Goal: Task Accomplishment & Management: Use online tool/utility

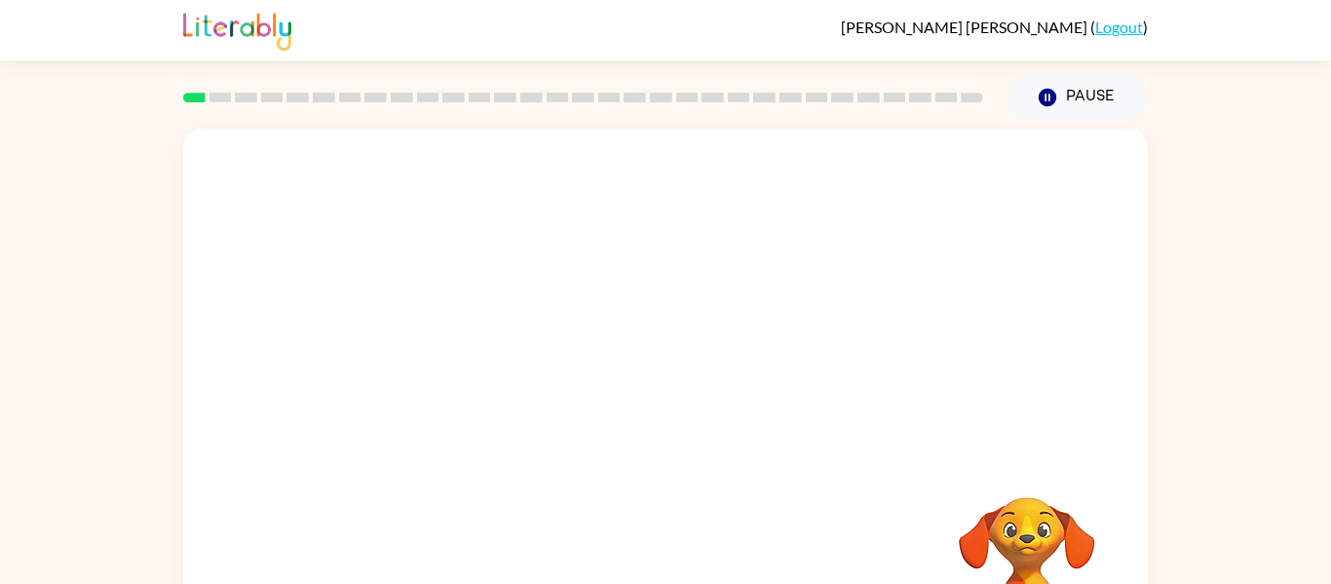
click at [1076, 274] on div at bounding box center [665, 292] width 965 height 327
click at [1076, 283] on div at bounding box center [665, 292] width 965 height 327
click at [1277, 433] on div "Your browser must support playing .mp4 files to use Literably. Please try using…" at bounding box center [665, 402] width 1331 height 565
click at [431, 349] on video "Your browser must support playing .mp4 files to use Literably. Please try using…" at bounding box center [665, 292] width 965 height 327
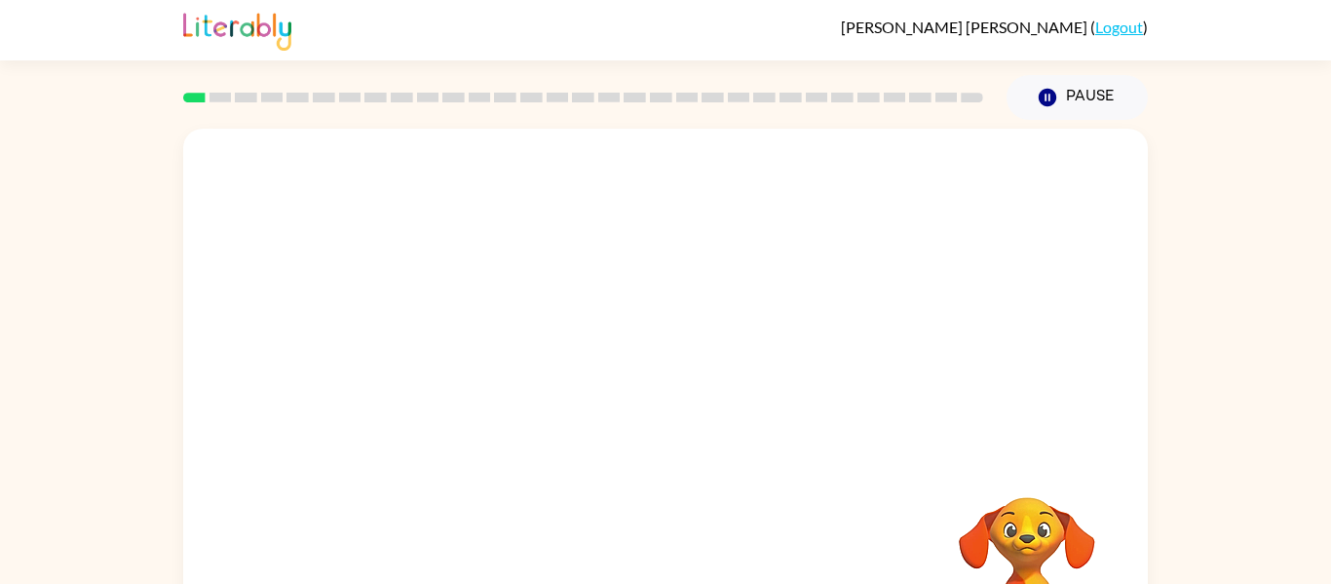
click at [431, 349] on video "Your browser must support playing .mp4 files to use Literably. Please try using…" at bounding box center [665, 292] width 965 height 327
click at [446, 366] on video "Your browser must support playing .mp4 files to use Literably. Please try using…" at bounding box center [665, 292] width 965 height 327
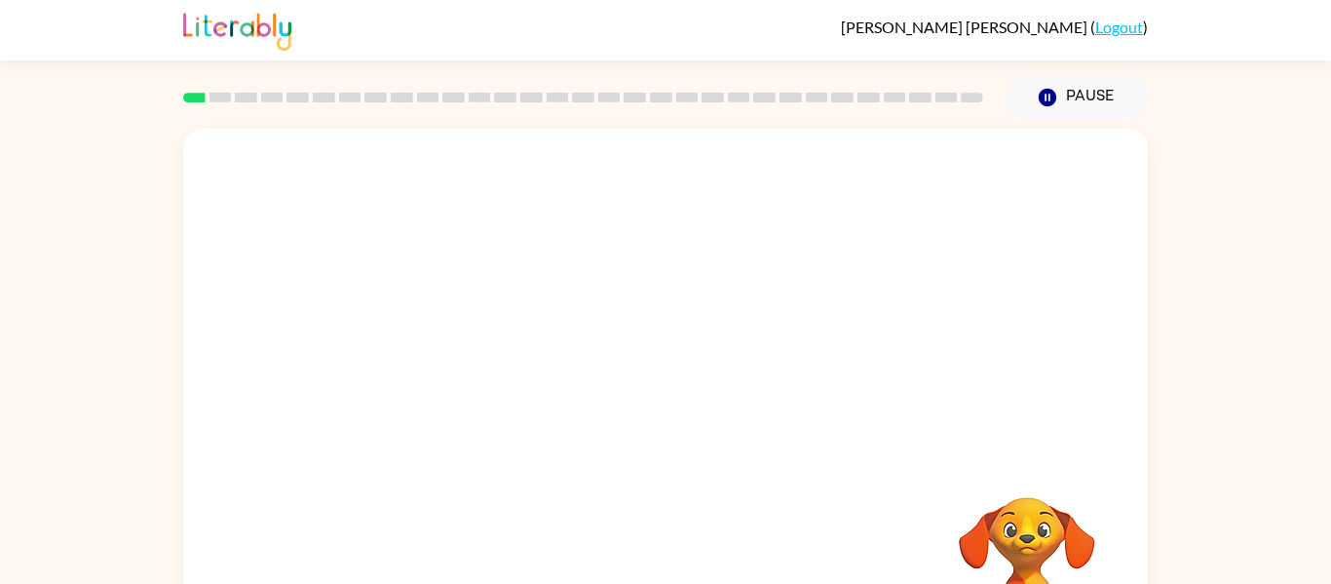
click at [446, 366] on video "Your browser must support playing .mp4 files to use Literably. Please try using…" at bounding box center [665, 292] width 965 height 327
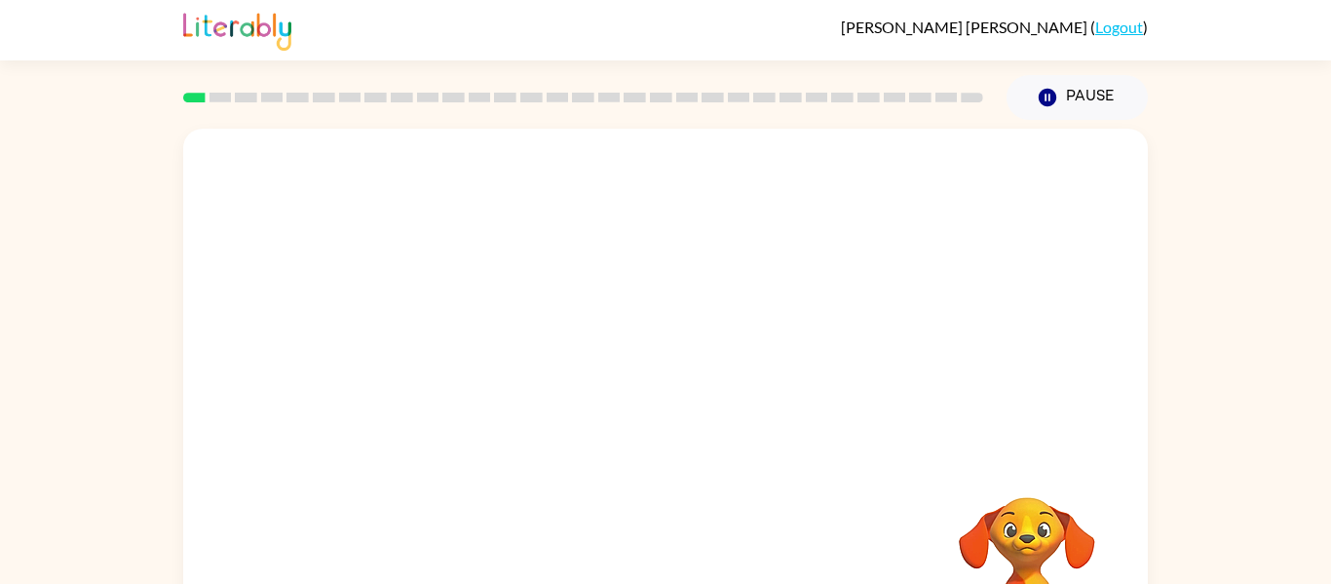
click at [446, 366] on video "Your browser must support playing .mp4 files to use Literably. Please try using…" at bounding box center [665, 292] width 965 height 327
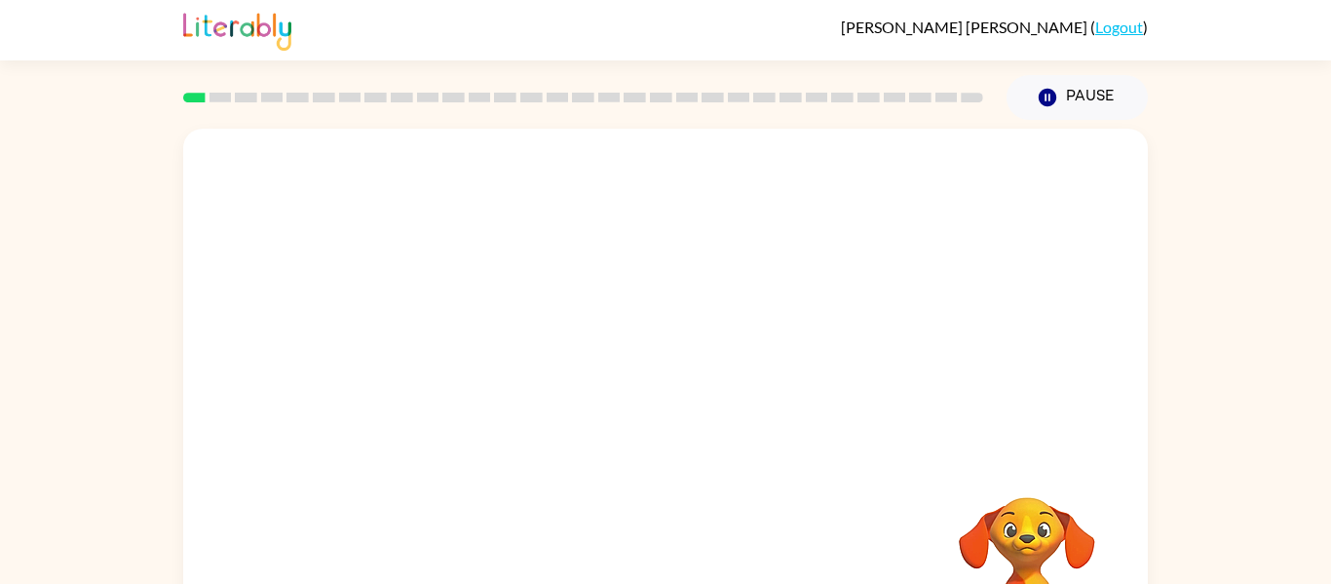
click at [446, 366] on video "Your browser must support playing .mp4 files to use Literably. Please try using…" at bounding box center [665, 292] width 965 height 327
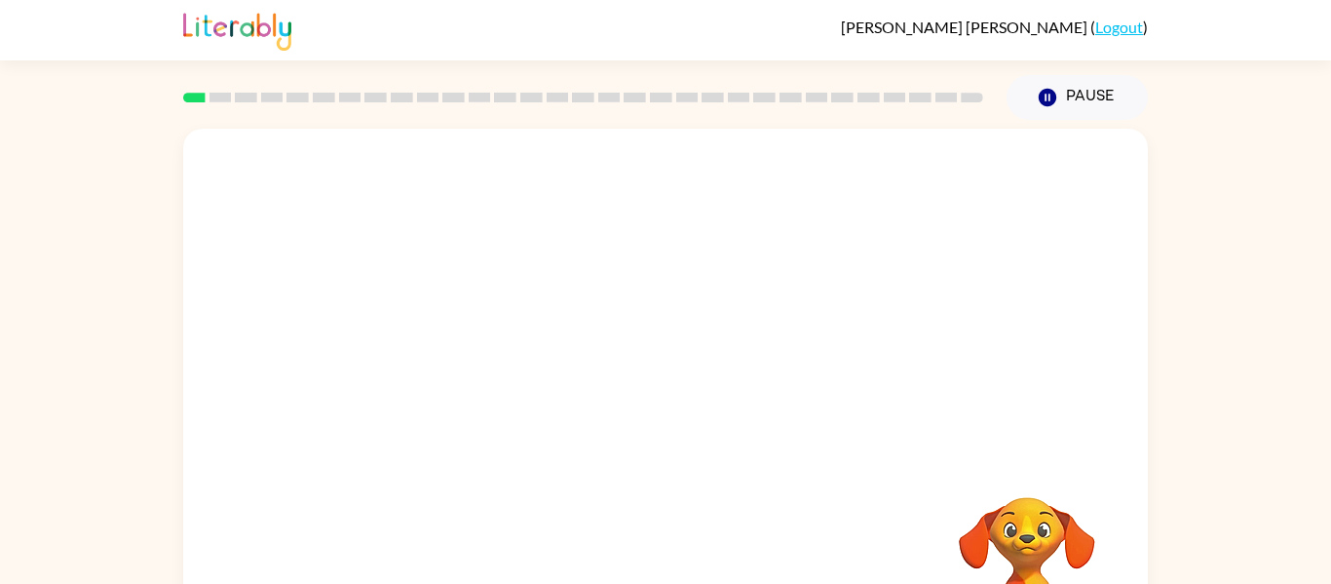
click at [446, 366] on video "Your browser must support playing .mp4 files to use Literably. Please try using…" at bounding box center [665, 292] width 965 height 327
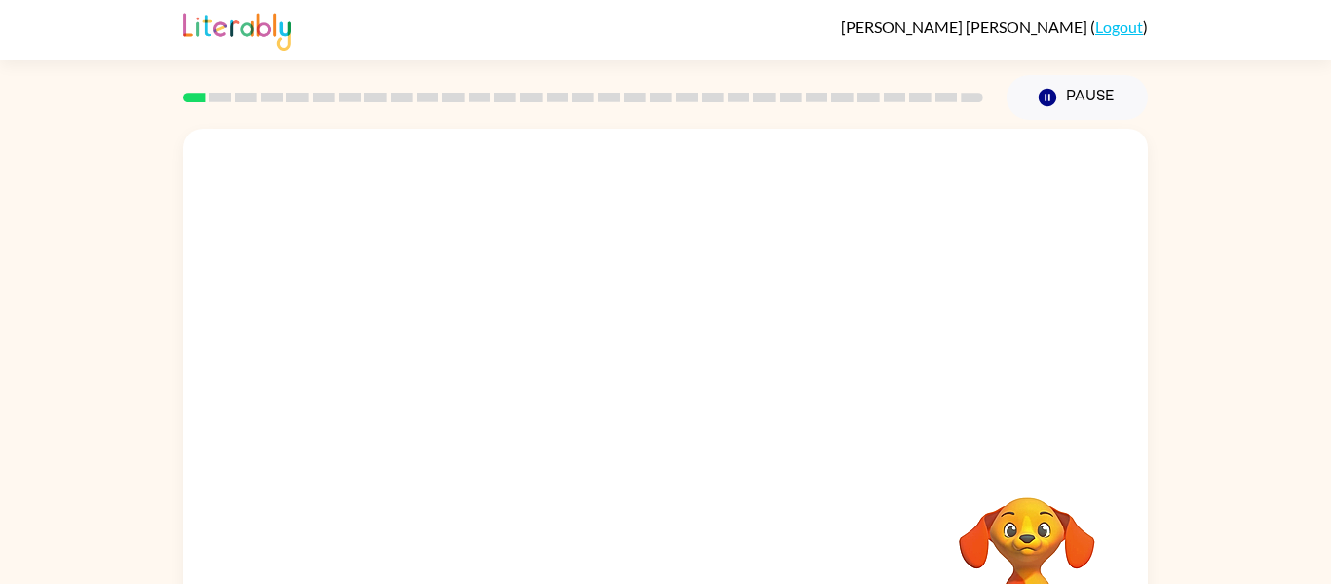
click at [446, 366] on video "Your browser must support playing .mp4 files to use Literably. Please try using…" at bounding box center [665, 292] width 965 height 327
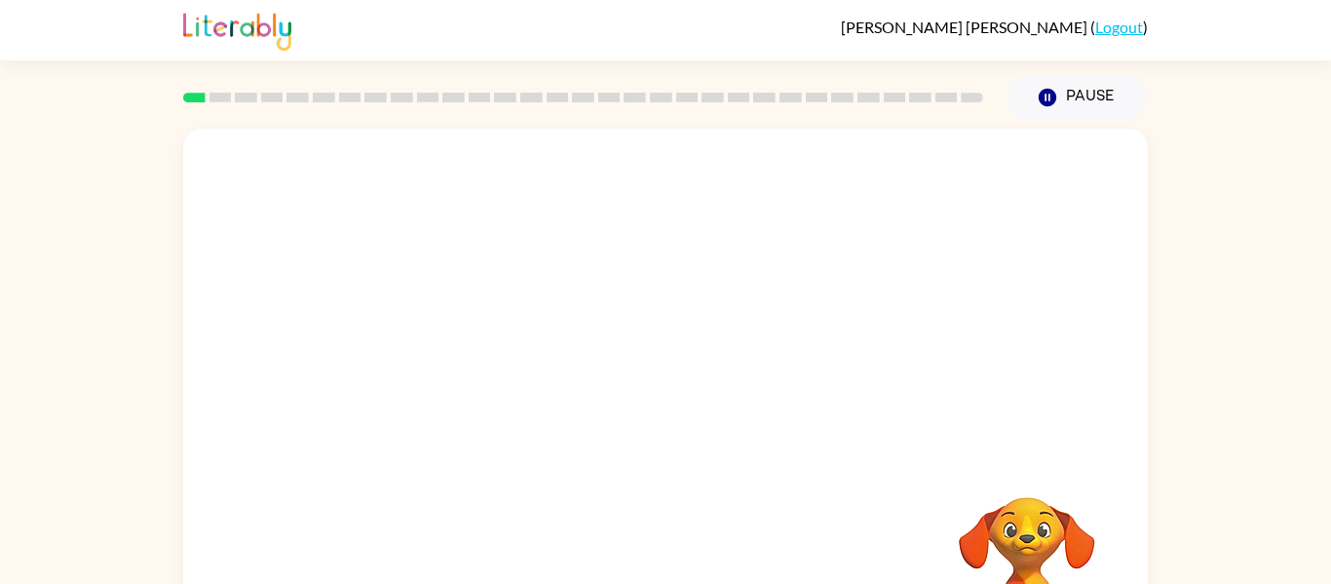
click at [446, 366] on video "Your browser must support playing .mp4 files to use Literably. Please try using…" at bounding box center [665, 292] width 965 height 327
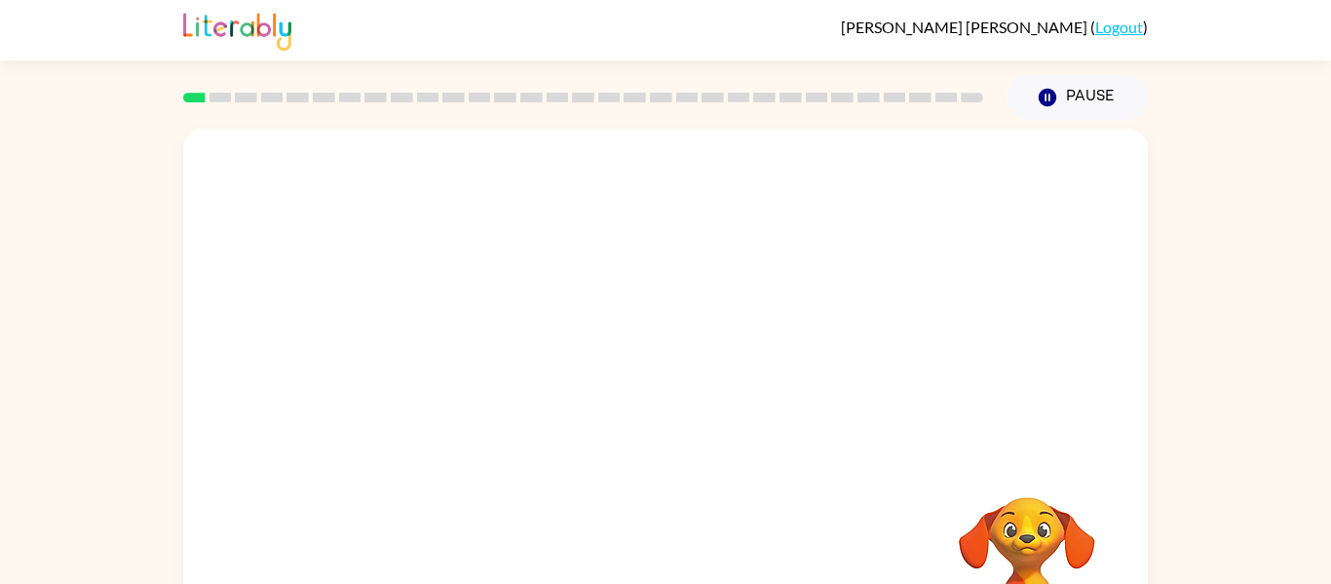
click at [446, 366] on video "Your browser must support playing .mp4 files to use Literably. Please try using…" at bounding box center [665, 292] width 965 height 327
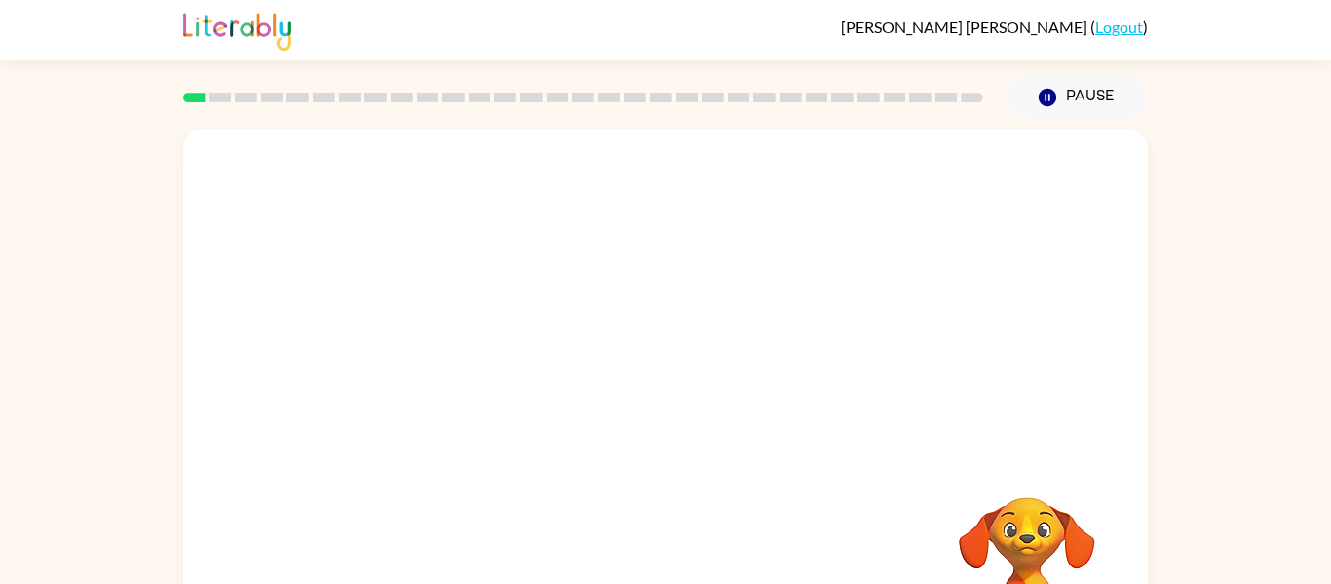
scroll to position [46, 0]
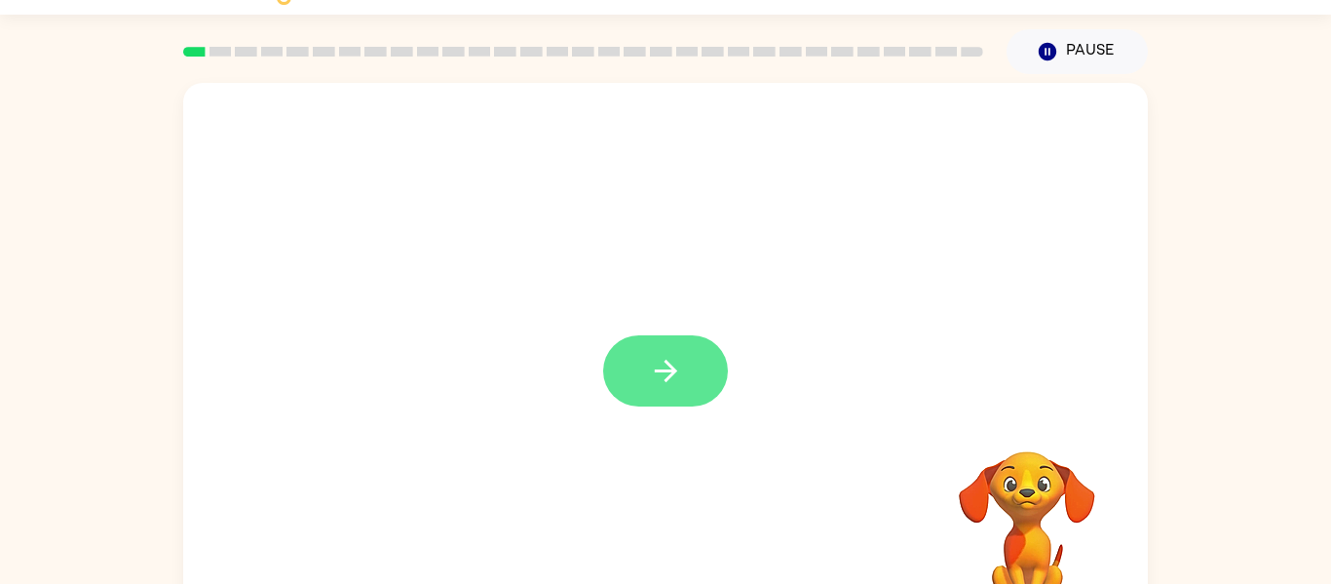
click at [684, 352] on button "button" at bounding box center [665, 370] width 125 height 71
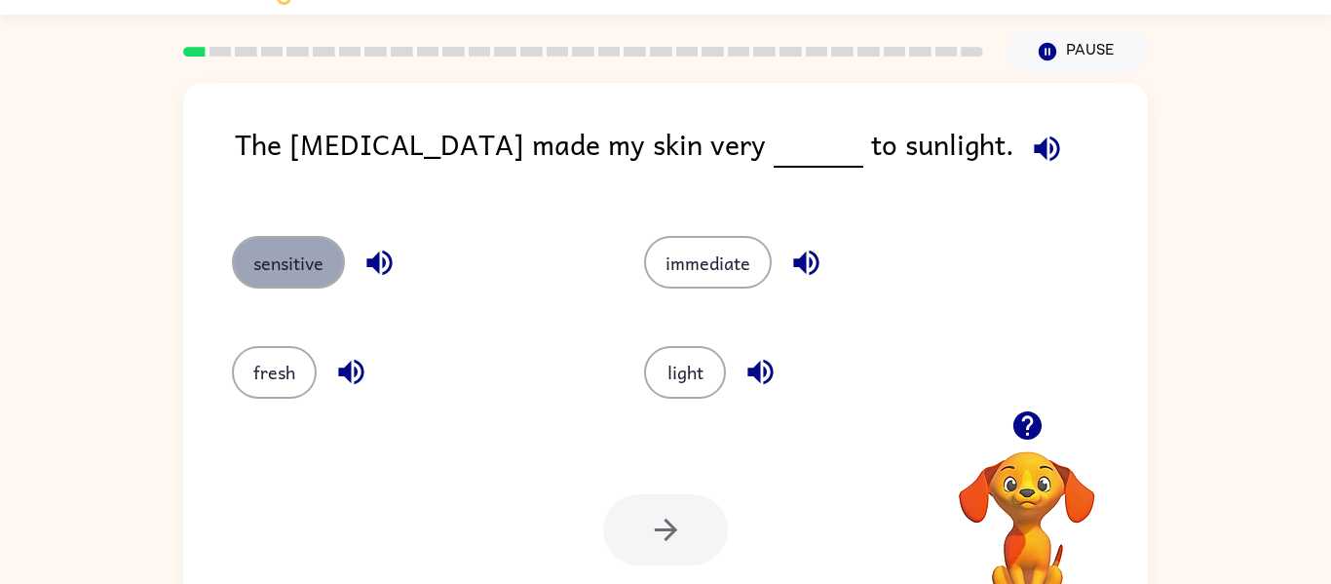
click at [246, 259] on button "sensitive" at bounding box center [288, 262] width 113 height 53
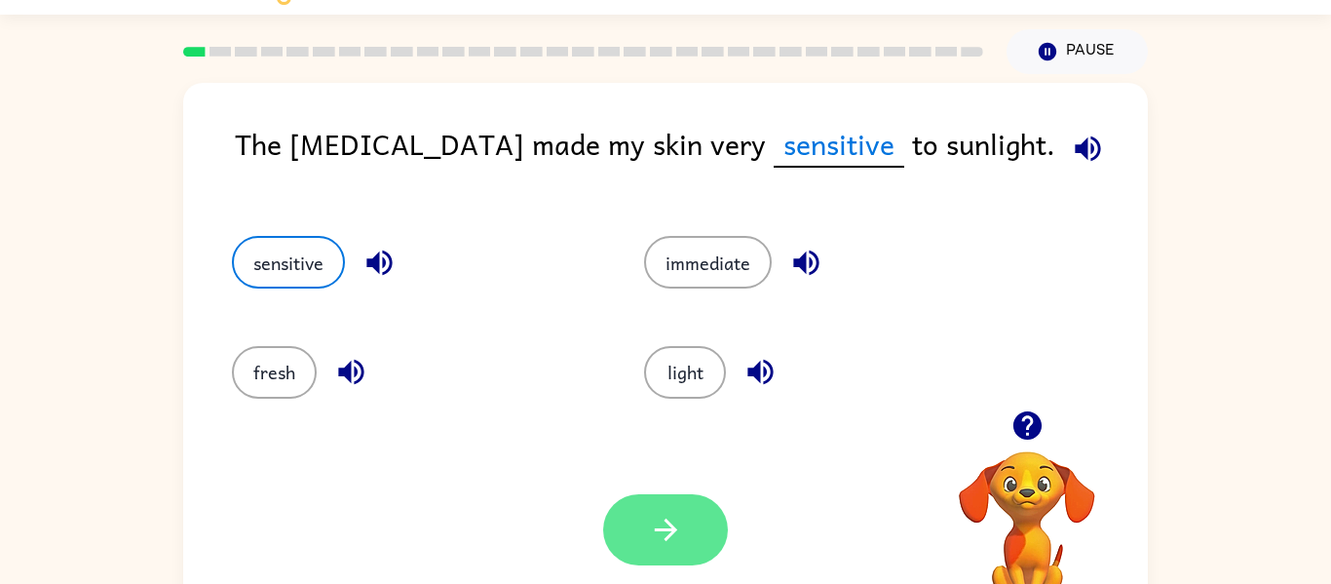
click at [681, 509] on button "button" at bounding box center [665, 529] width 125 height 71
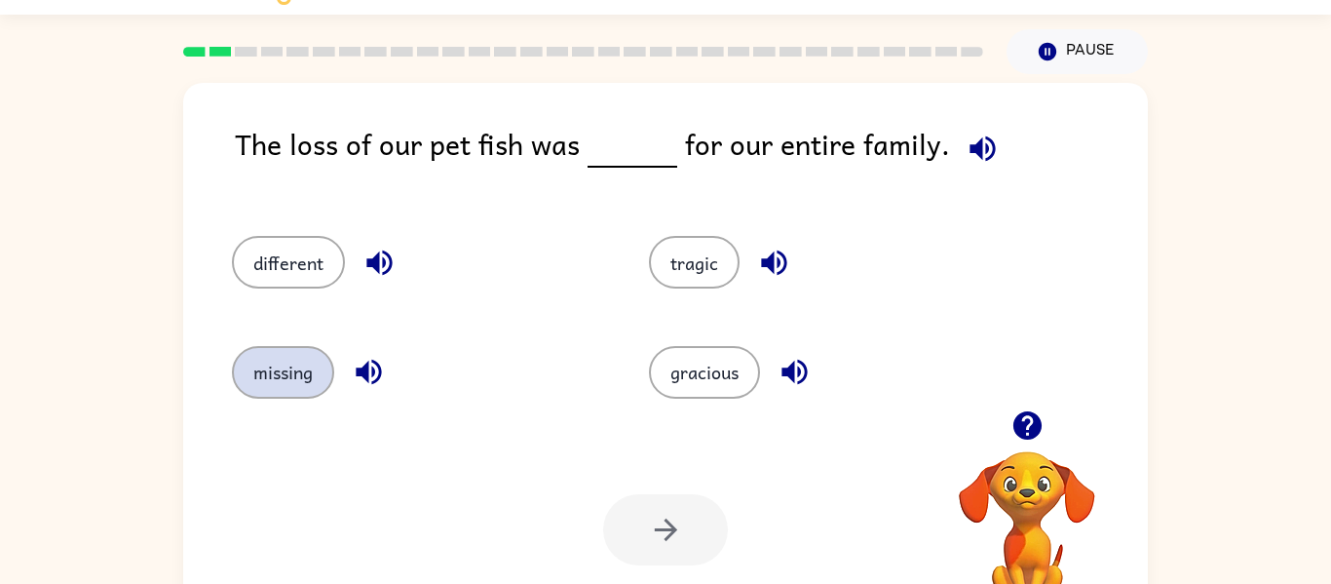
click at [289, 362] on button "missing" at bounding box center [283, 372] width 102 height 53
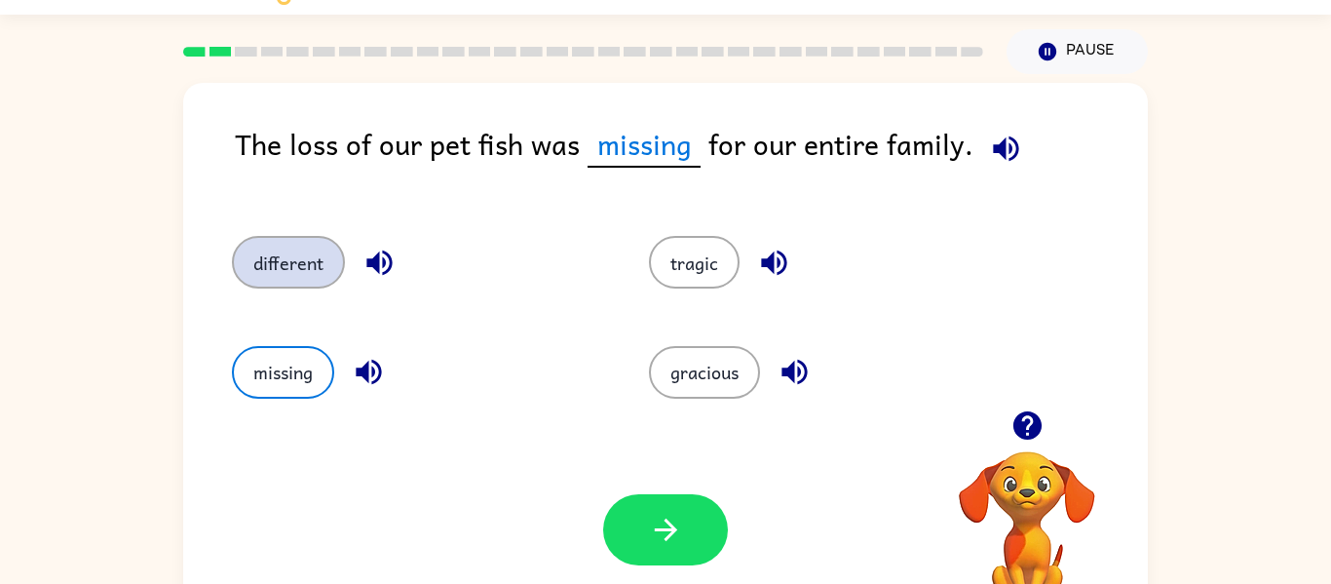
click at [282, 256] on button "different" at bounding box center [288, 262] width 113 height 53
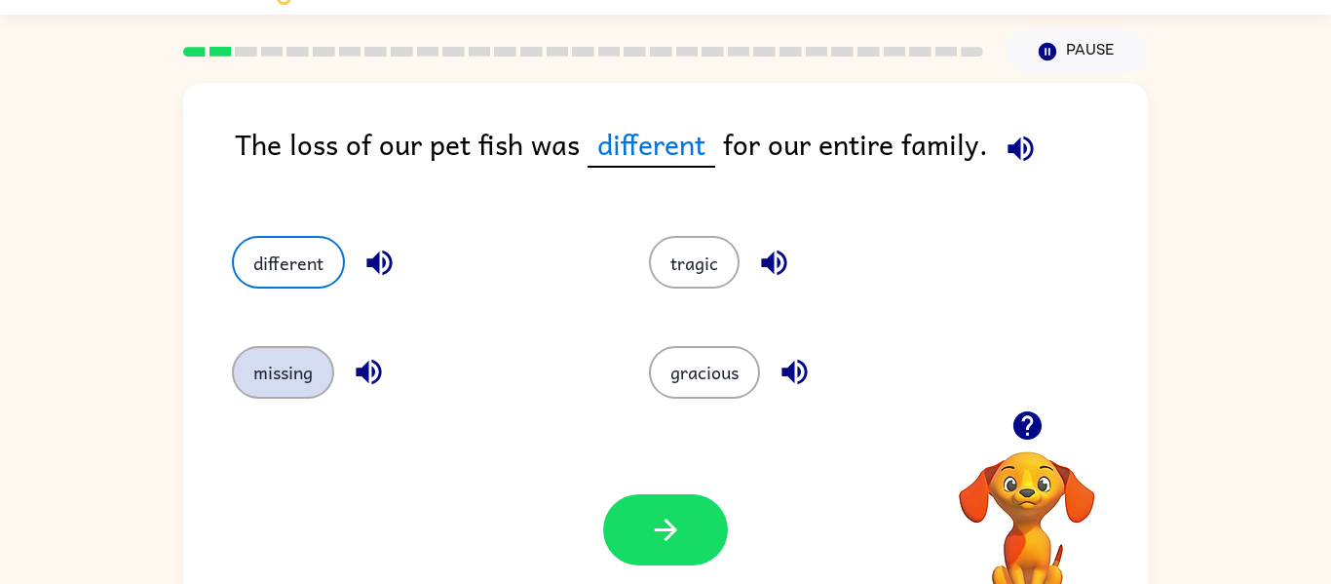
click at [280, 367] on button "missing" at bounding box center [283, 372] width 102 height 53
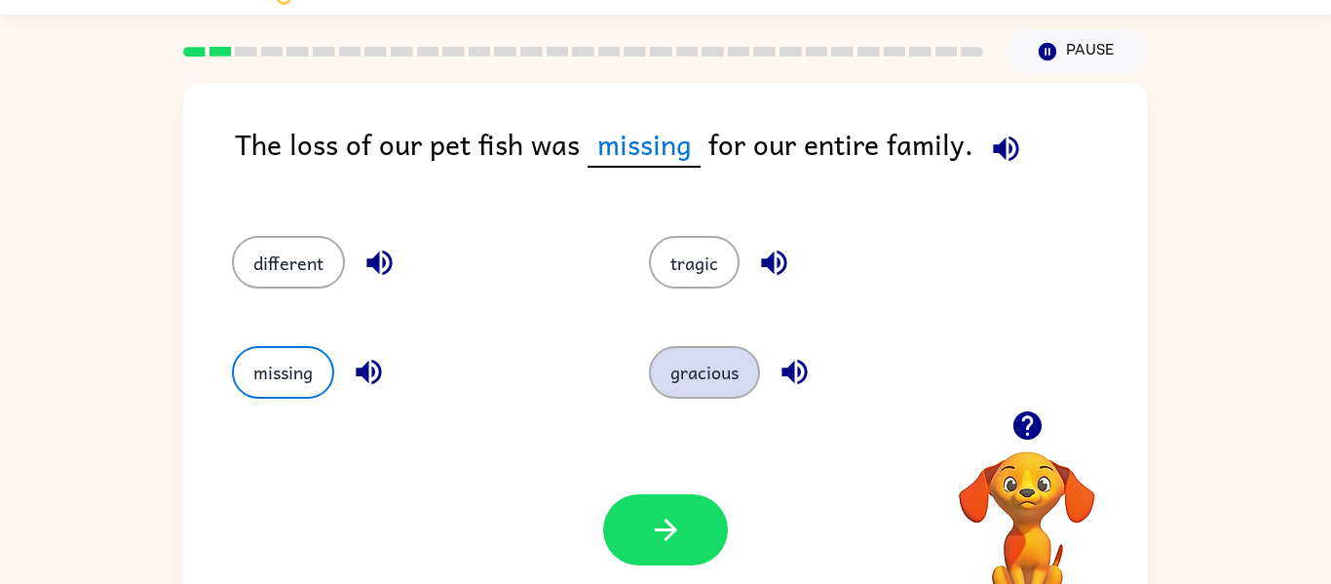
click at [732, 382] on button "gracious" at bounding box center [704, 372] width 111 height 53
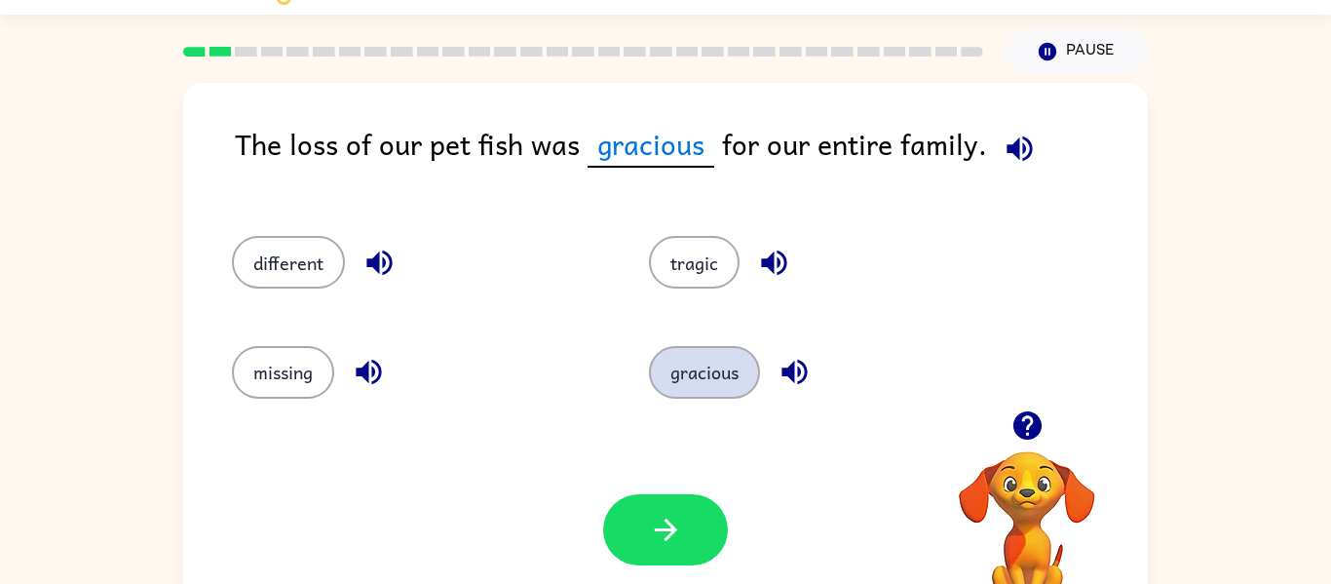
click at [721, 359] on button "gracious" at bounding box center [704, 372] width 111 height 53
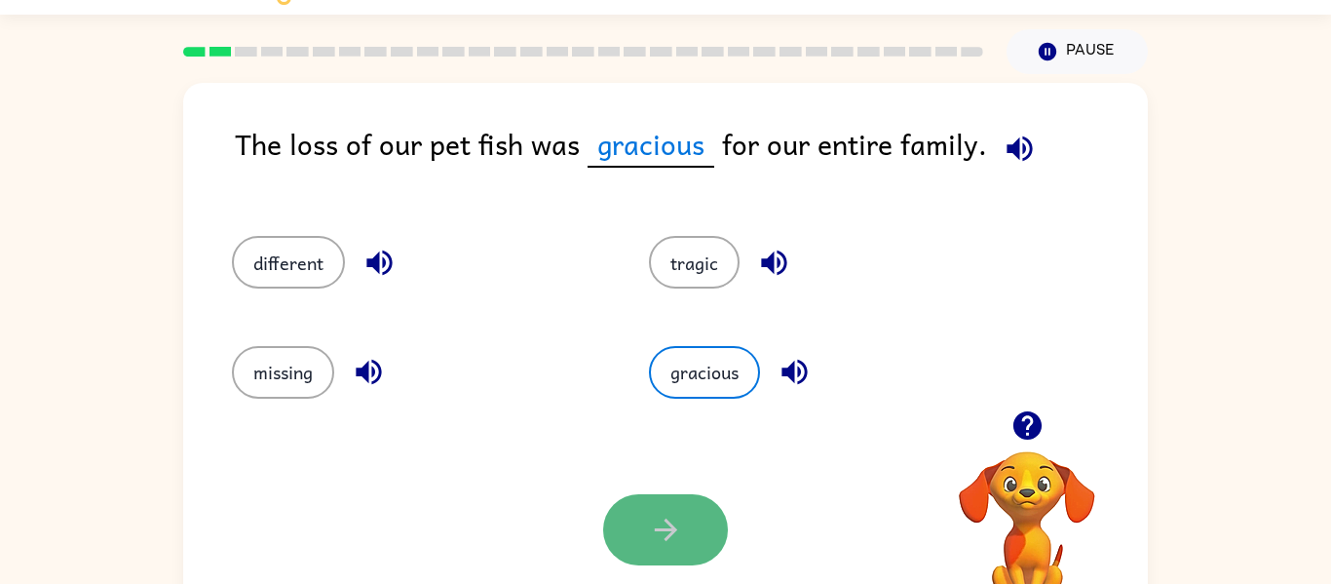
click at [664, 535] on icon "button" at bounding box center [666, 530] width 34 height 34
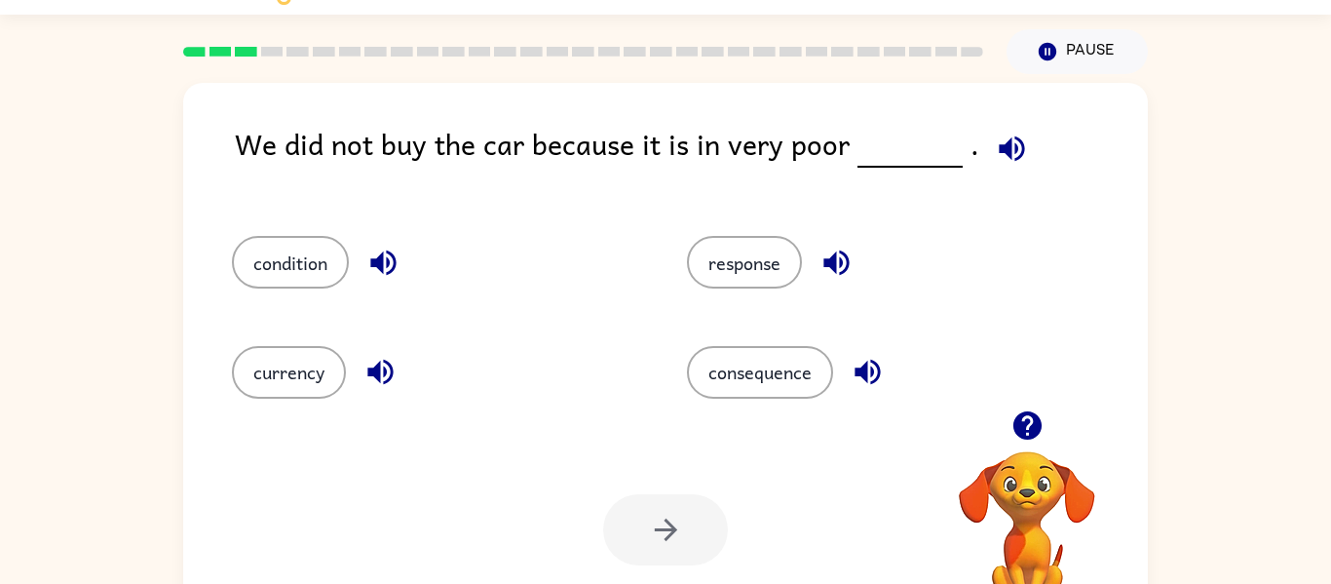
click at [595, 478] on div "Your browser must support playing .mp4 files to use Literably. Please try using…" at bounding box center [665, 529] width 965 height 219
click at [284, 259] on button "condition" at bounding box center [290, 262] width 117 height 53
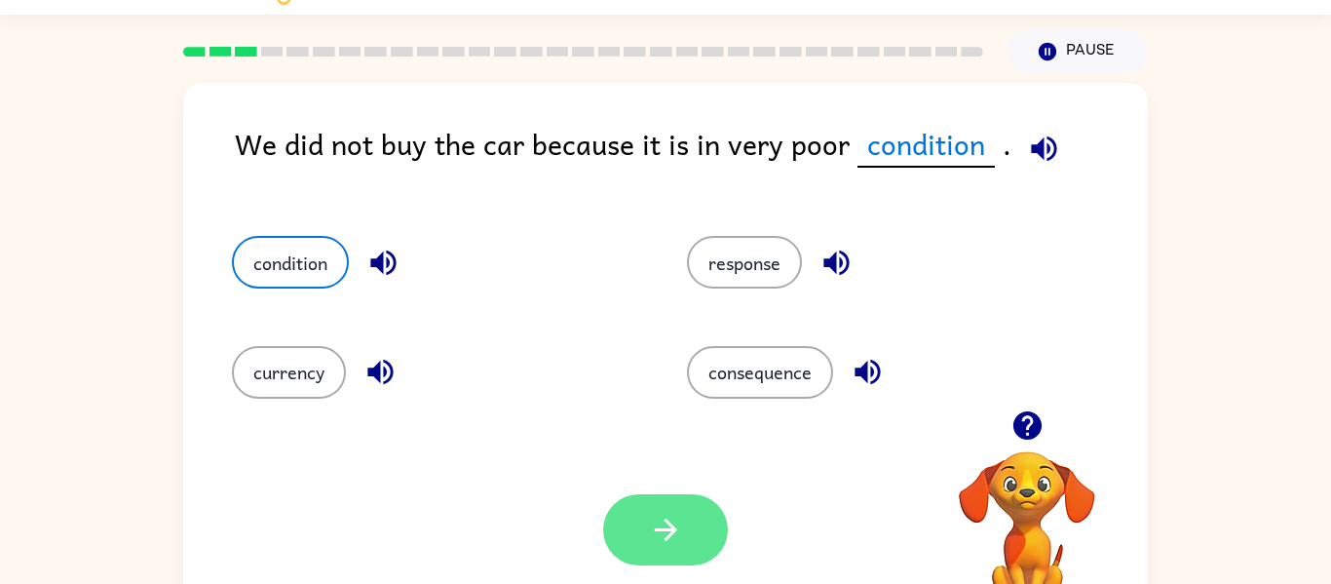
click at [654, 496] on button "button" at bounding box center [665, 529] width 125 height 71
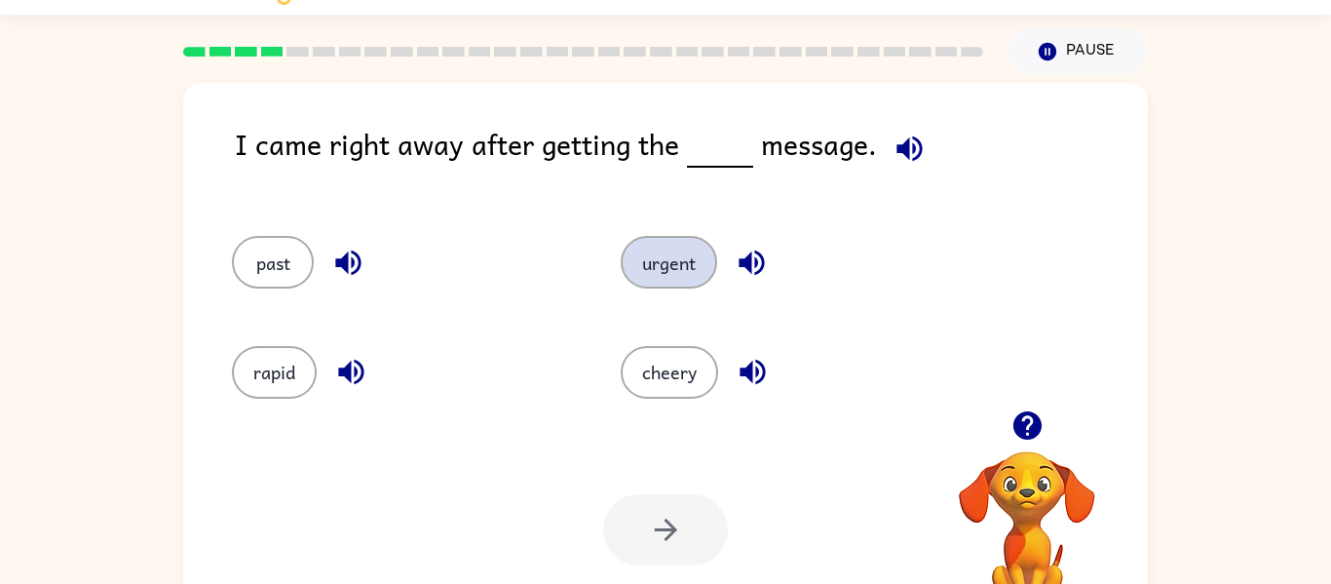
click at [656, 268] on button "urgent" at bounding box center [669, 262] width 96 height 53
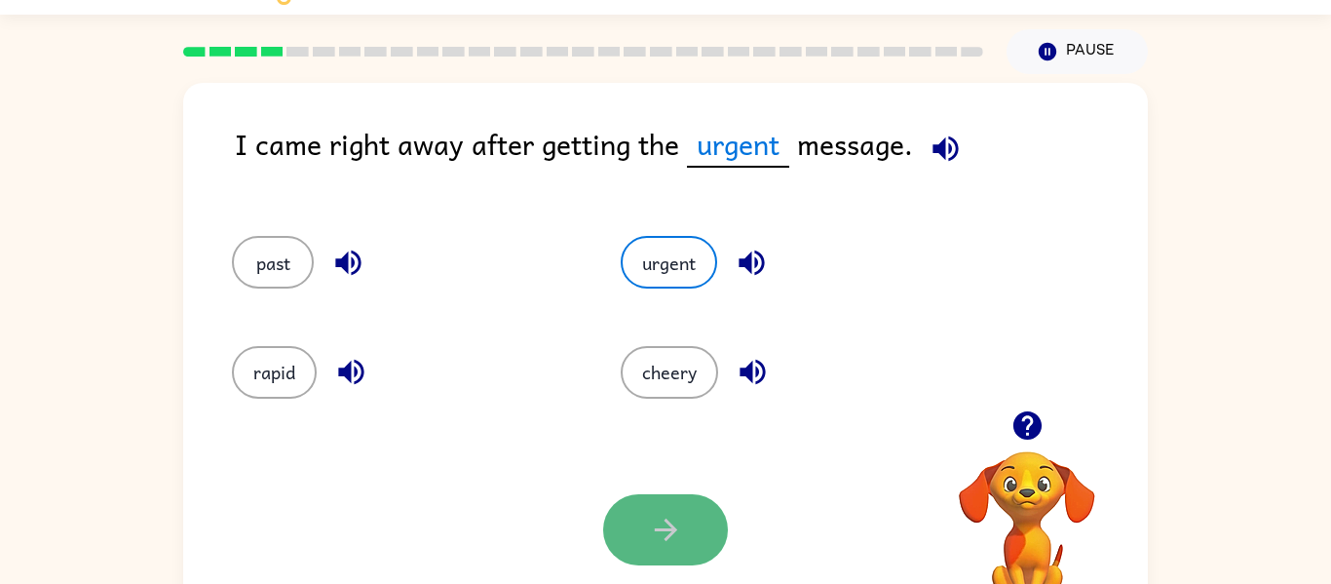
click at [686, 513] on button "button" at bounding box center [665, 529] width 125 height 71
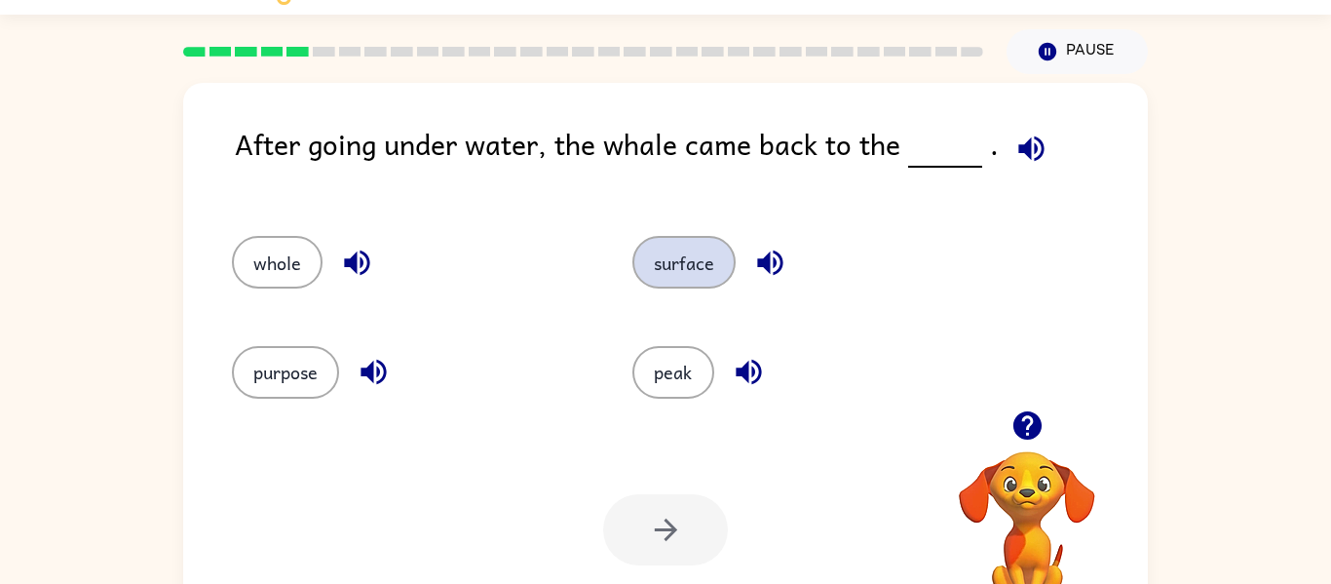
click at [671, 281] on button "surface" at bounding box center [684, 262] width 103 height 53
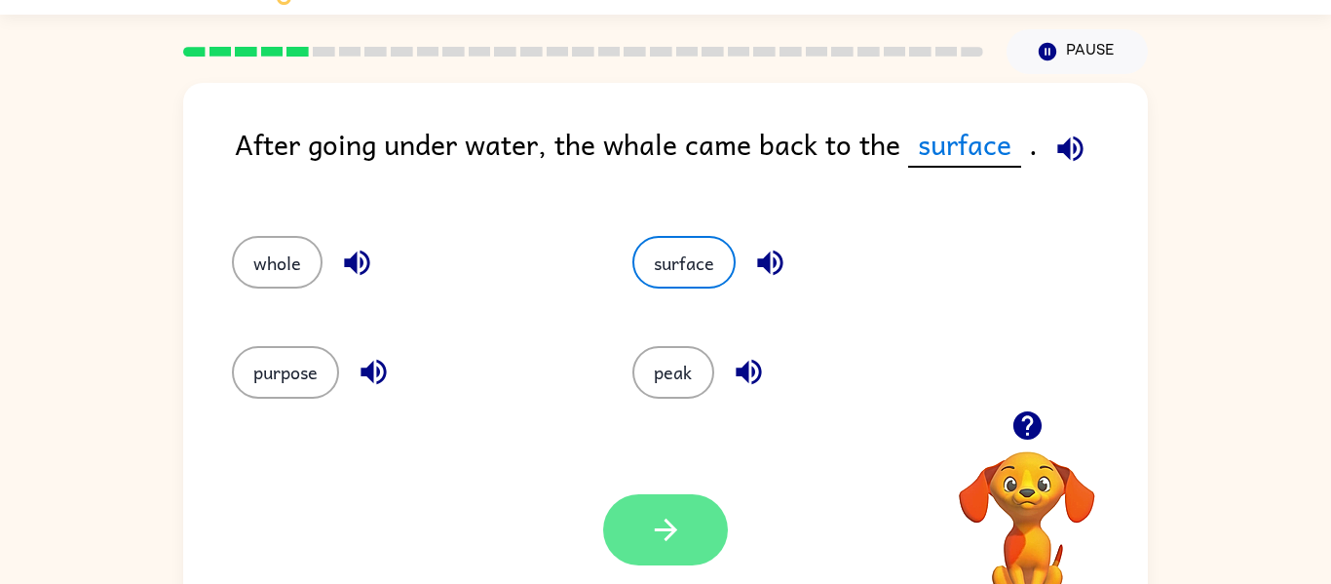
click at [698, 528] on button "button" at bounding box center [665, 529] width 125 height 71
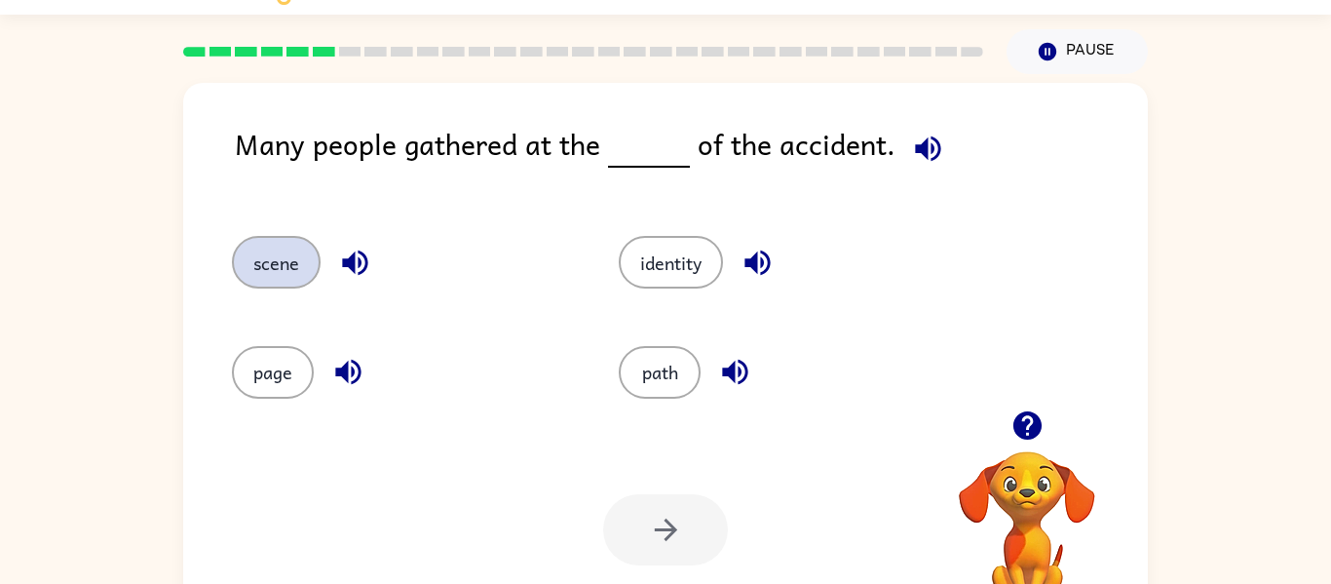
click at [285, 264] on button "scene" at bounding box center [276, 262] width 89 height 53
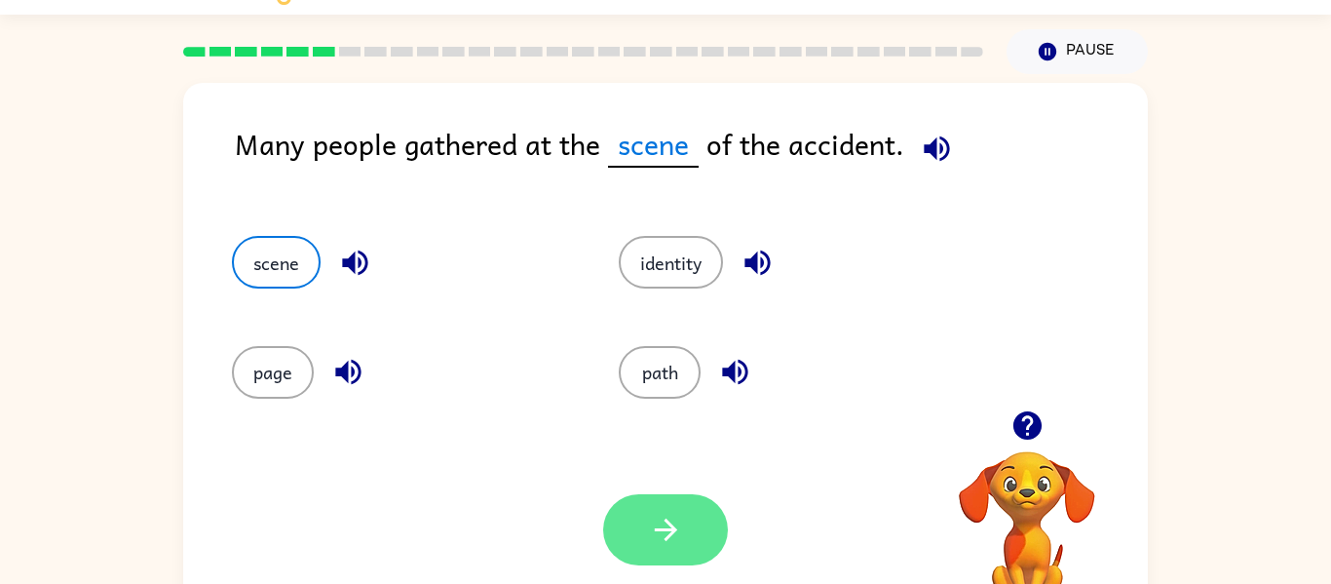
click at [645, 544] on button "button" at bounding box center [665, 529] width 125 height 71
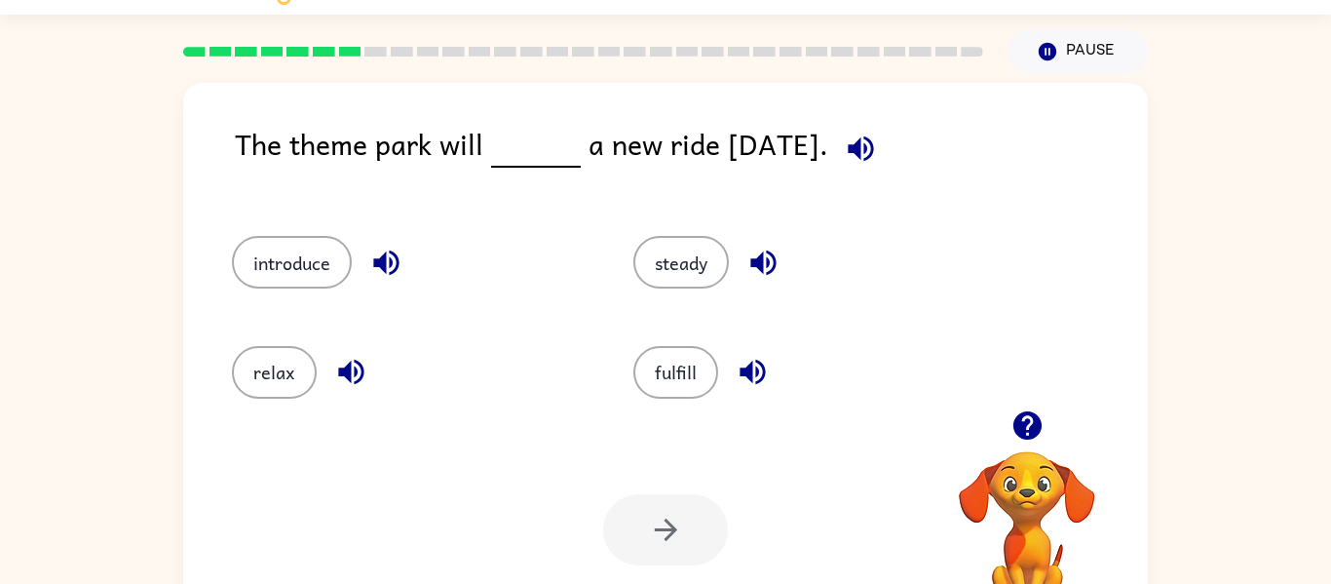
click at [517, 381] on div "relax" at bounding box center [410, 372] width 357 height 53
click at [675, 278] on button "steady" at bounding box center [682, 262] width 96 height 53
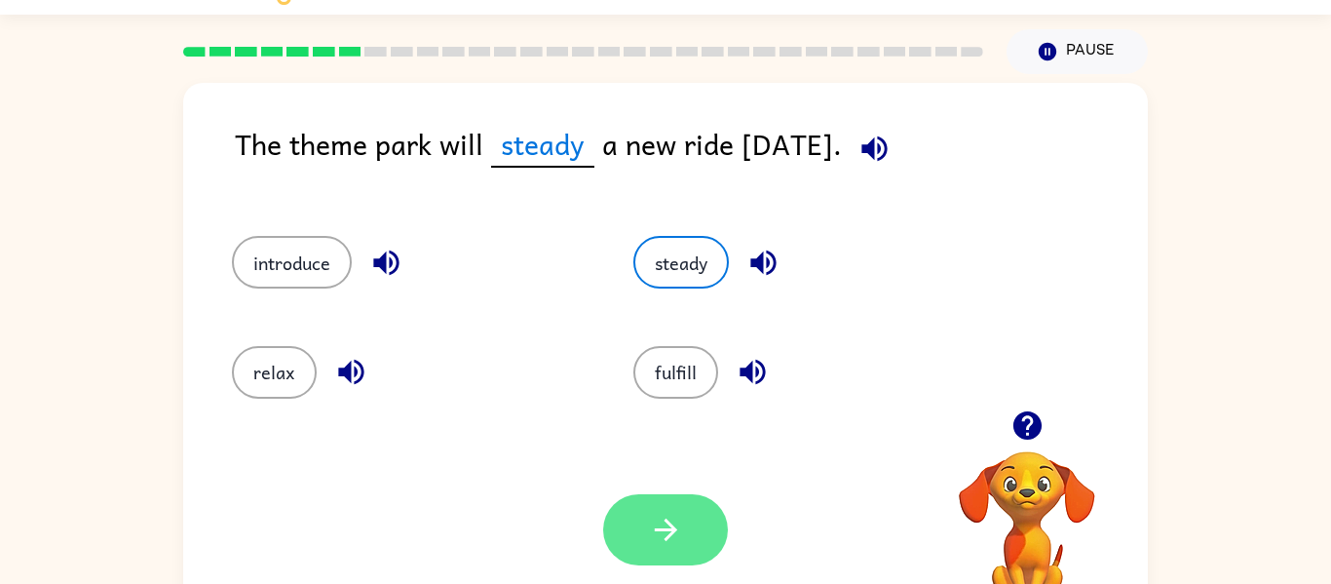
click at [658, 520] on icon "button" at bounding box center [666, 530] width 34 height 34
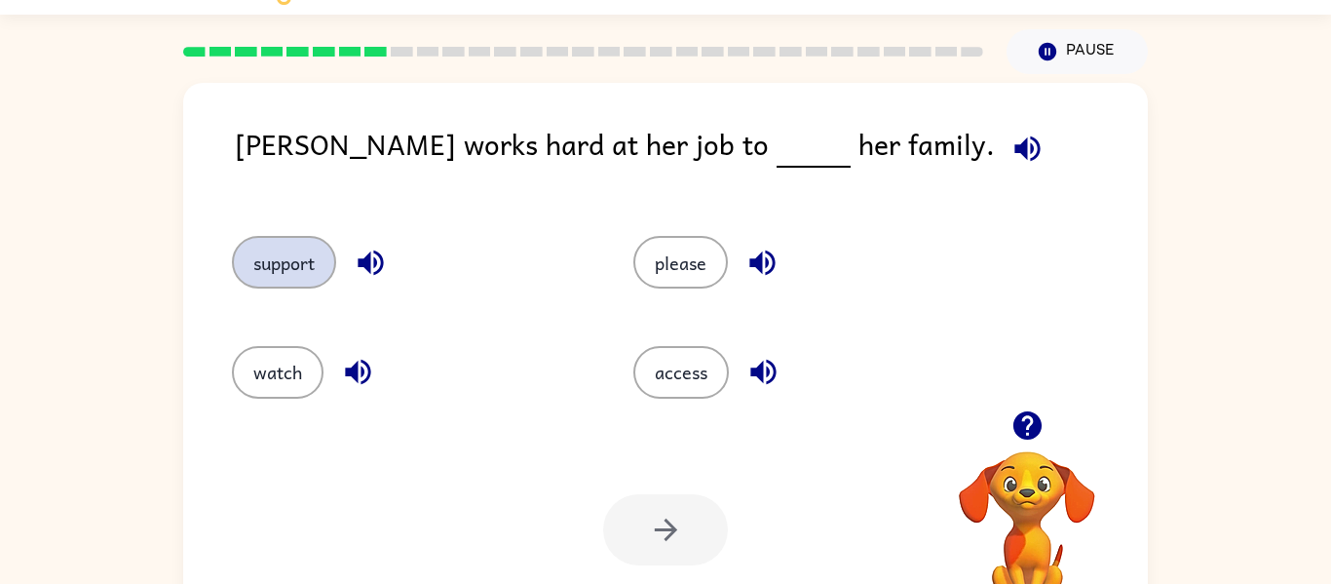
click at [290, 271] on button "support" at bounding box center [284, 262] width 104 height 53
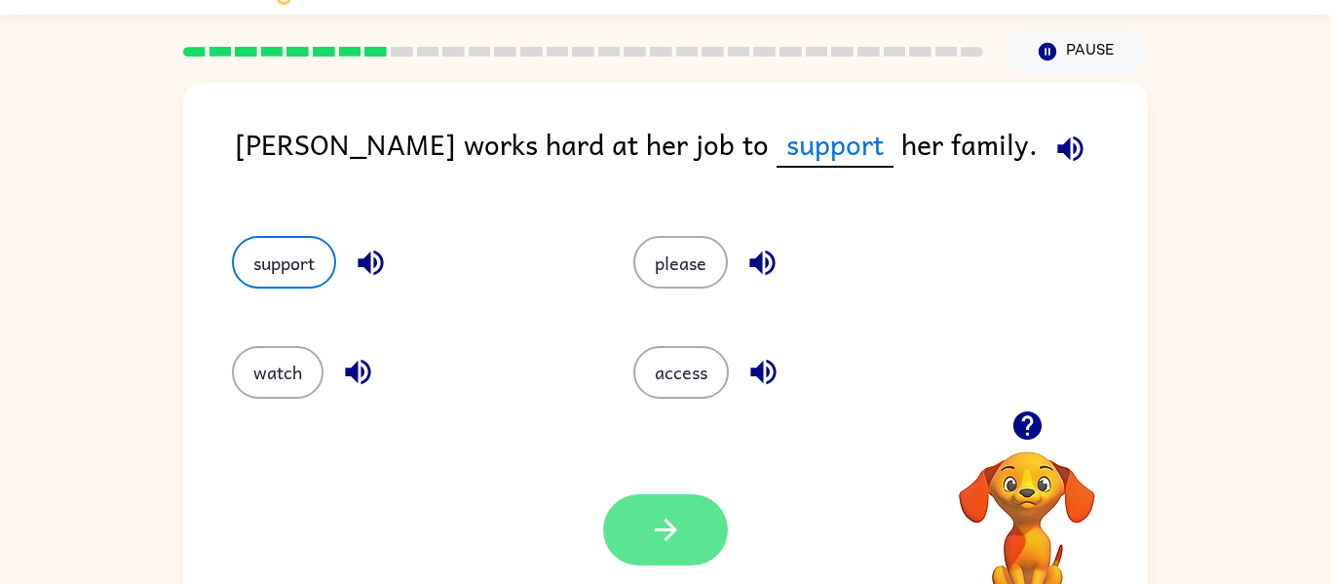
click at [658, 541] on icon "button" at bounding box center [666, 530] width 34 height 34
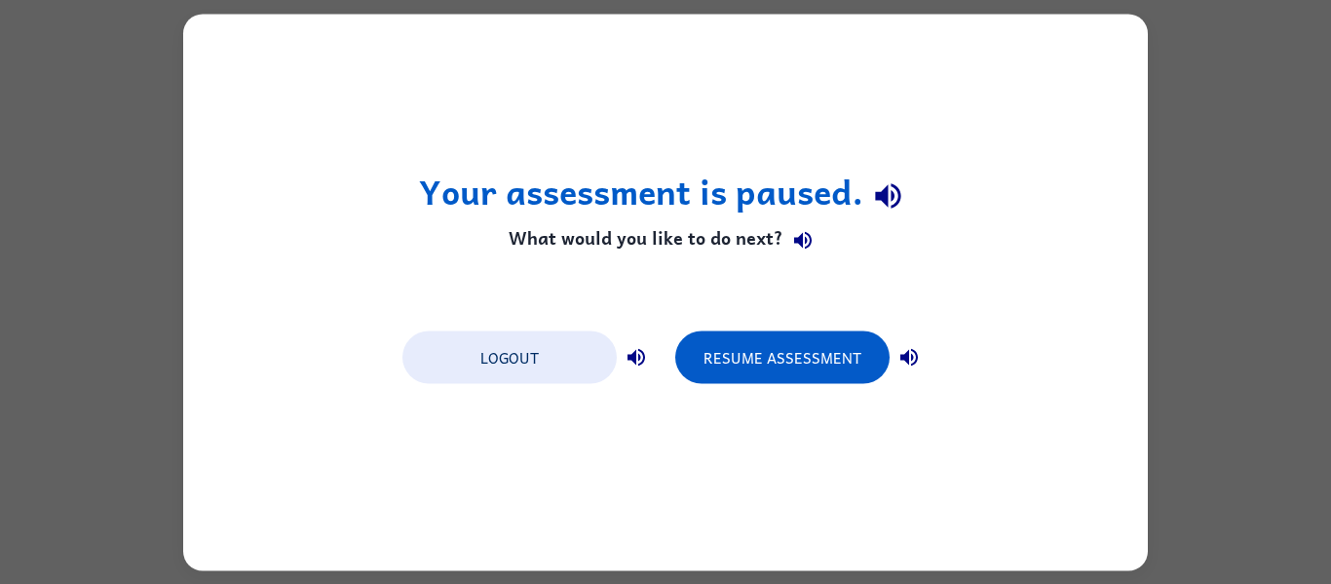
scroll to position [0, 0]
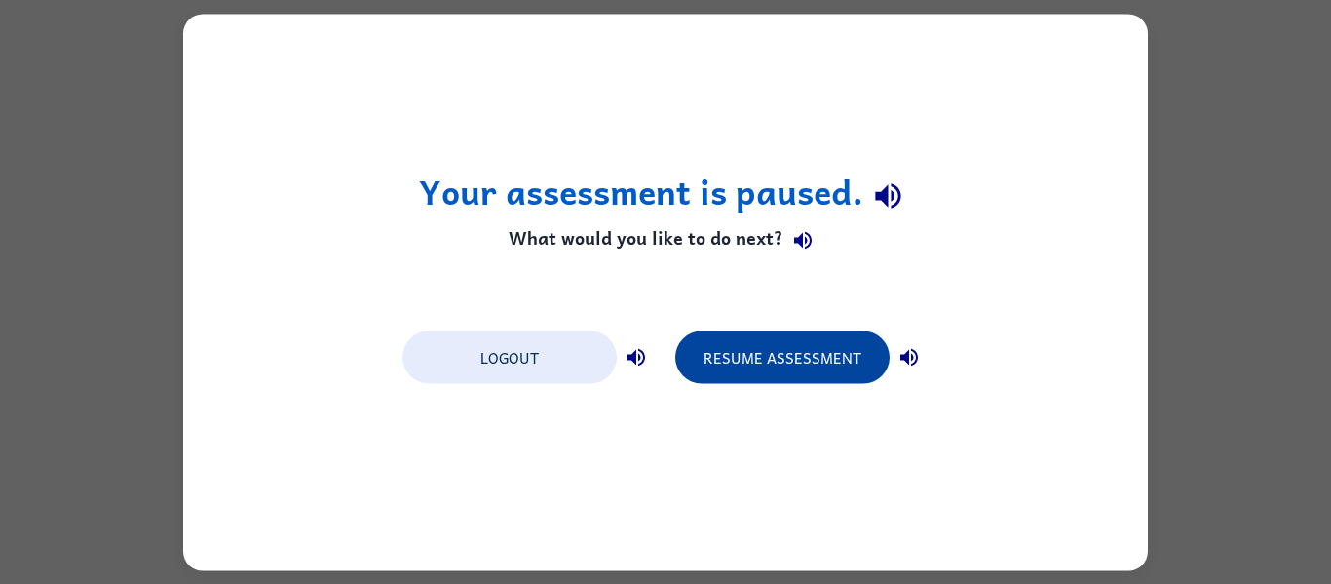
click at [732, 344] on button "Resume Assessment" at bounding box center [782, 356] width 214 height 53
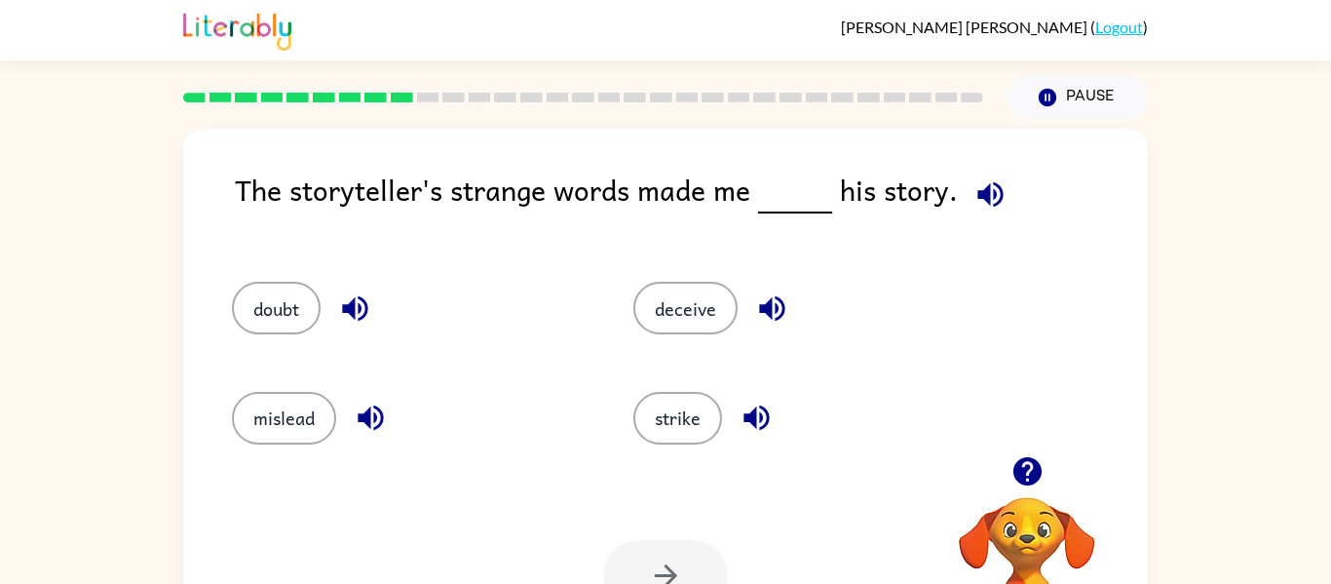
click at [591, 280] on div "doubt" at bounding box center [396, 299] width 402 height 109
click at [300, 320] on button "doubt" at bounding box center [276, 308] width 89 height 53
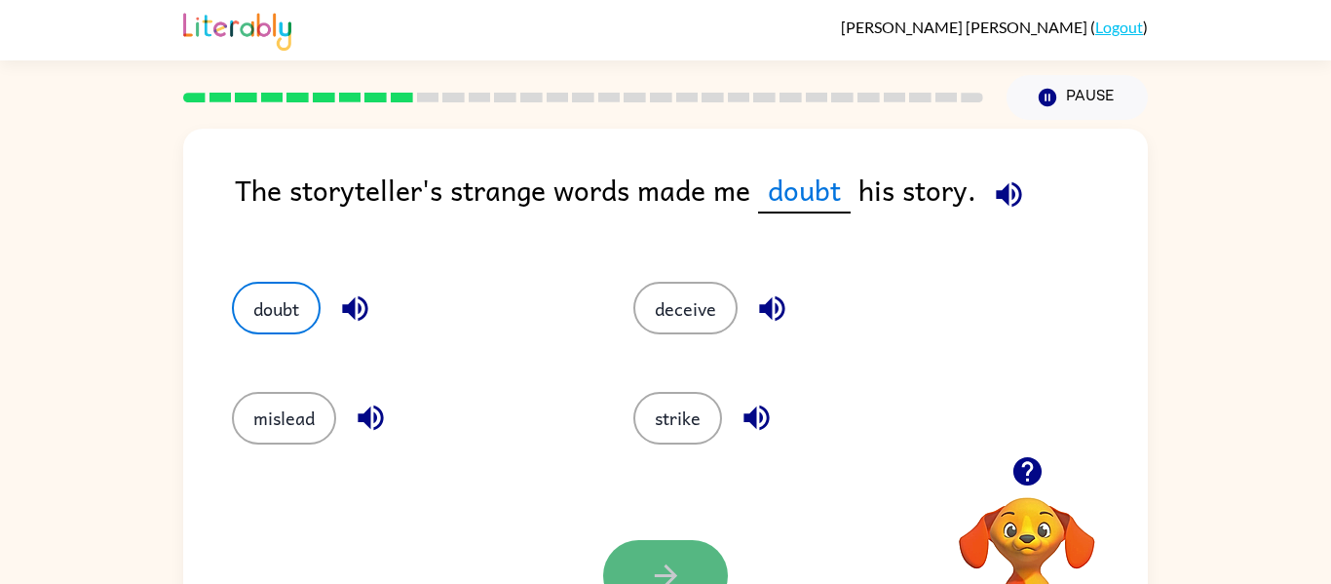
click at [649, 559] on icon "button" at bounding box center [666, 575] width 34 height 34
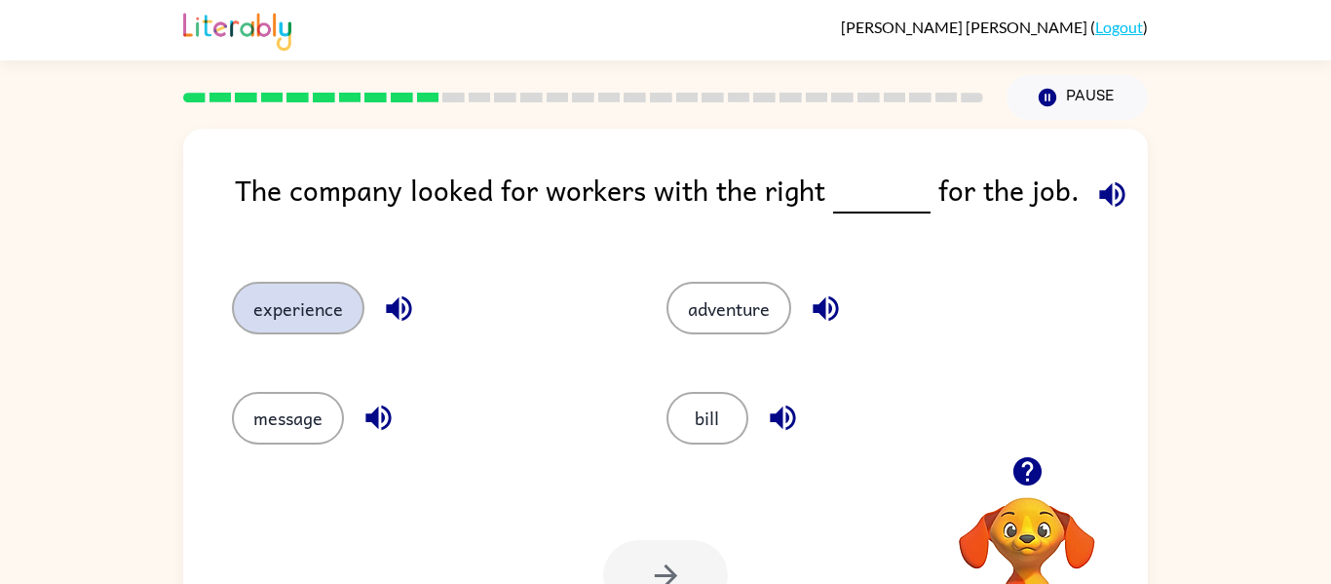
click at [318, 295] on button "experience" at bounding box center [298, 308] width 133 height 53
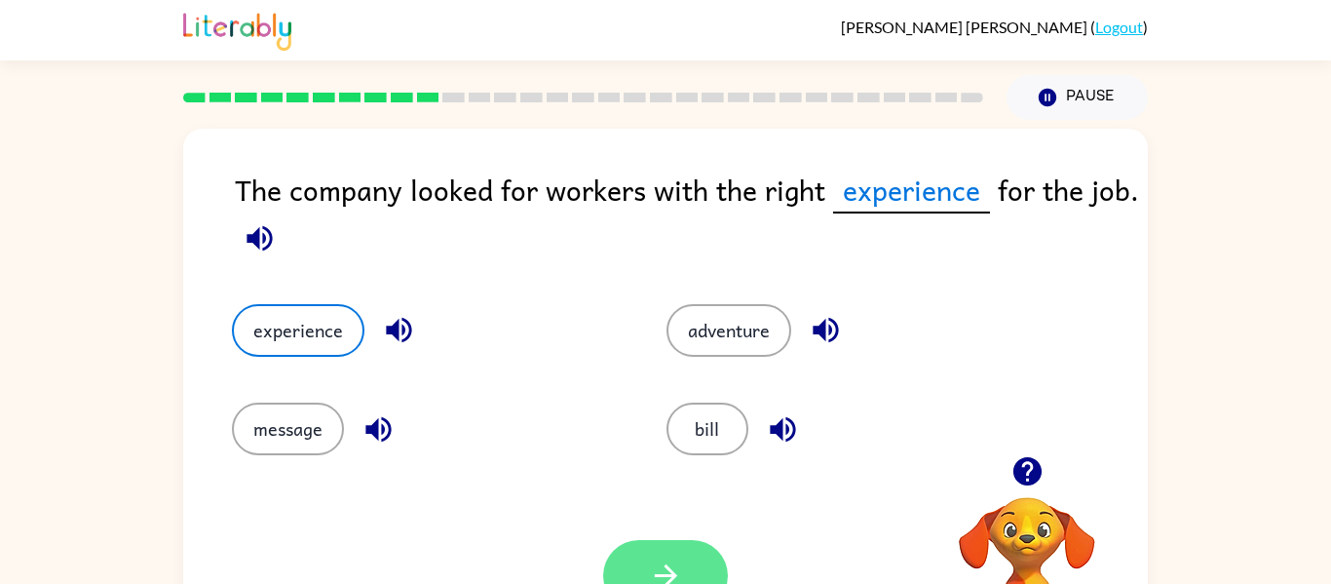
click at [661, 559] on icon "button" at bounding box center [666, 575] width 34 height 34
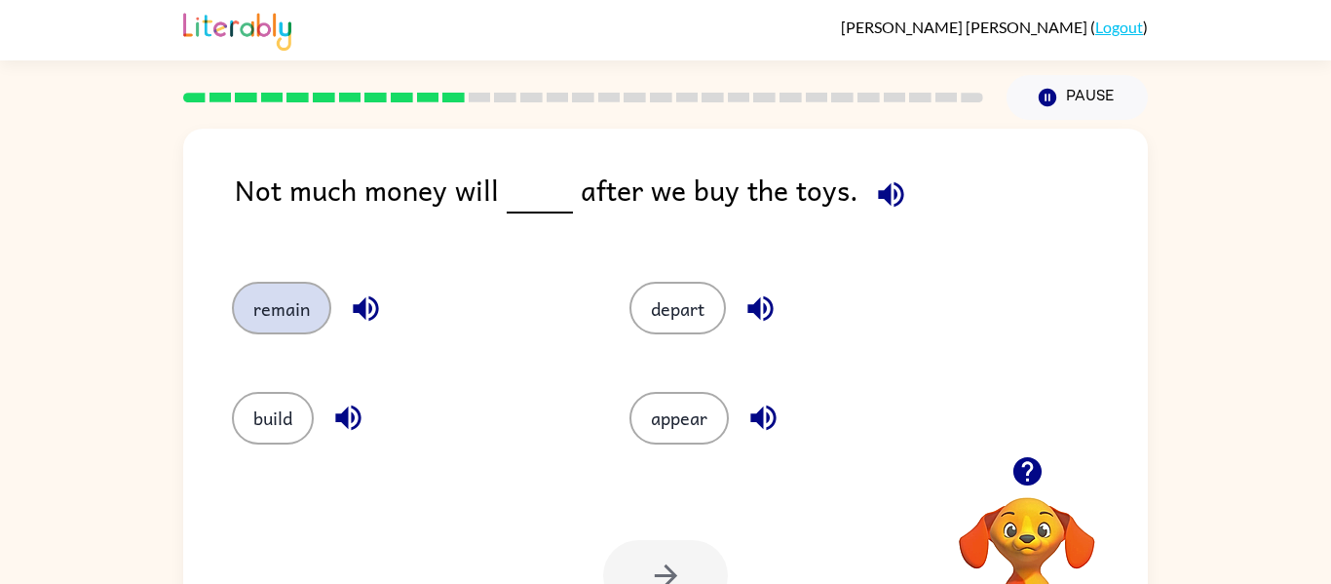
click at [297, 304] on button "remain" at bounding box center [281, 308] width 99 height 53
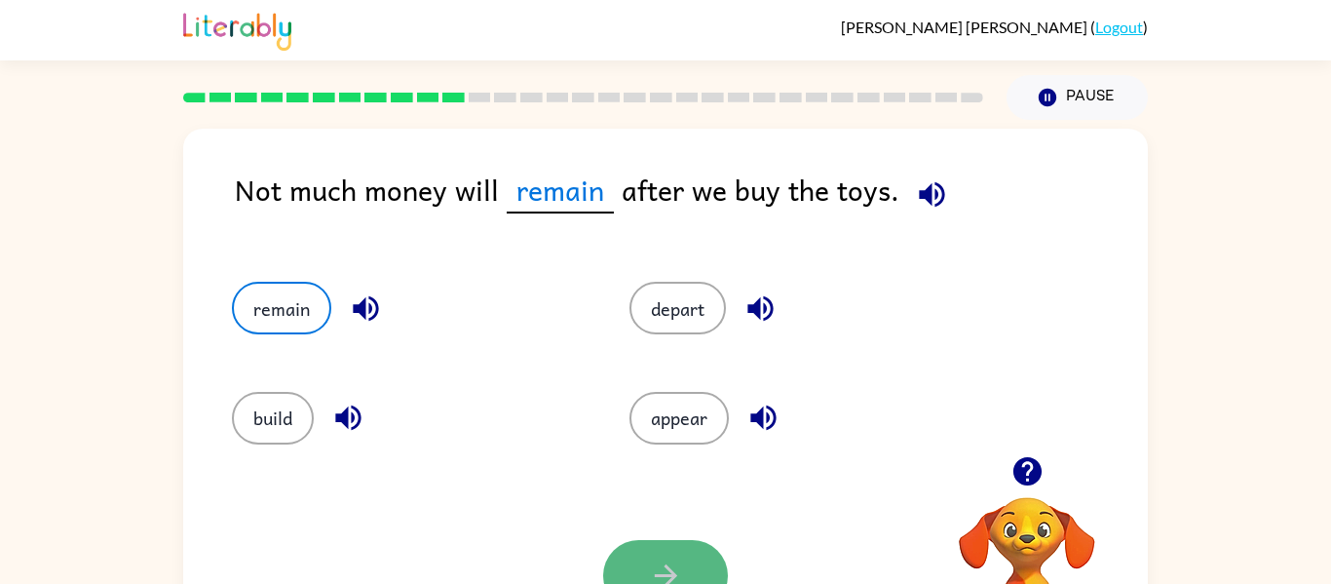
click at [695, 561] on button "button" at bounding box center [665, 575] width 125 height 71
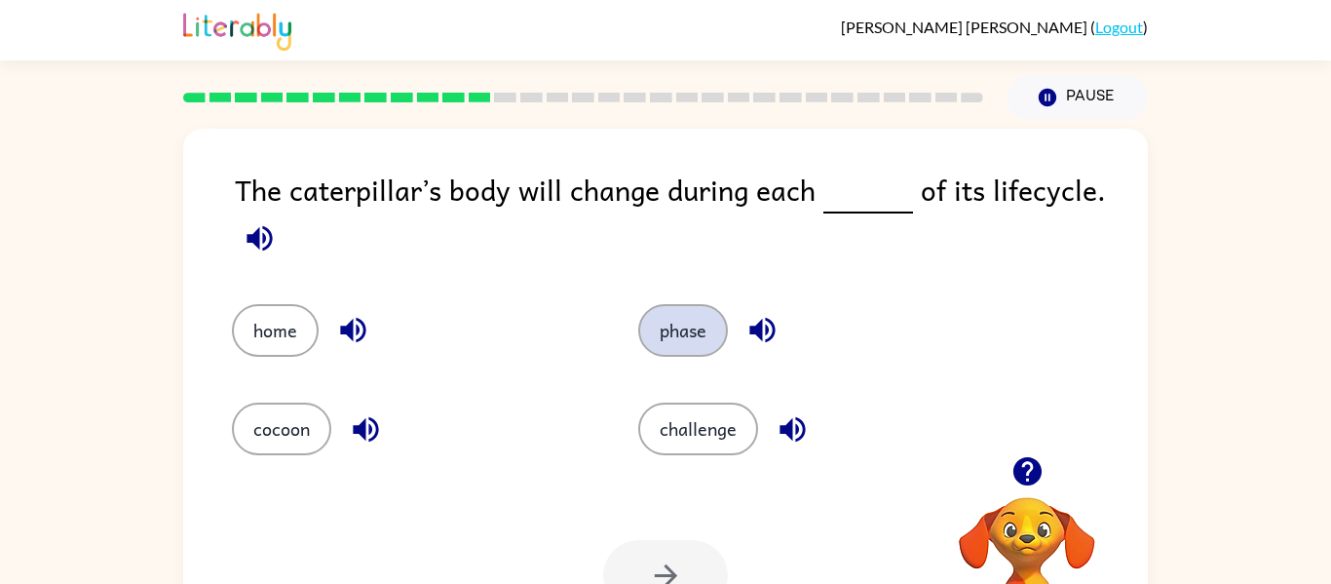
click at [695, 346] on button "phase" at bounding box center [683, 330] width 90 height 53
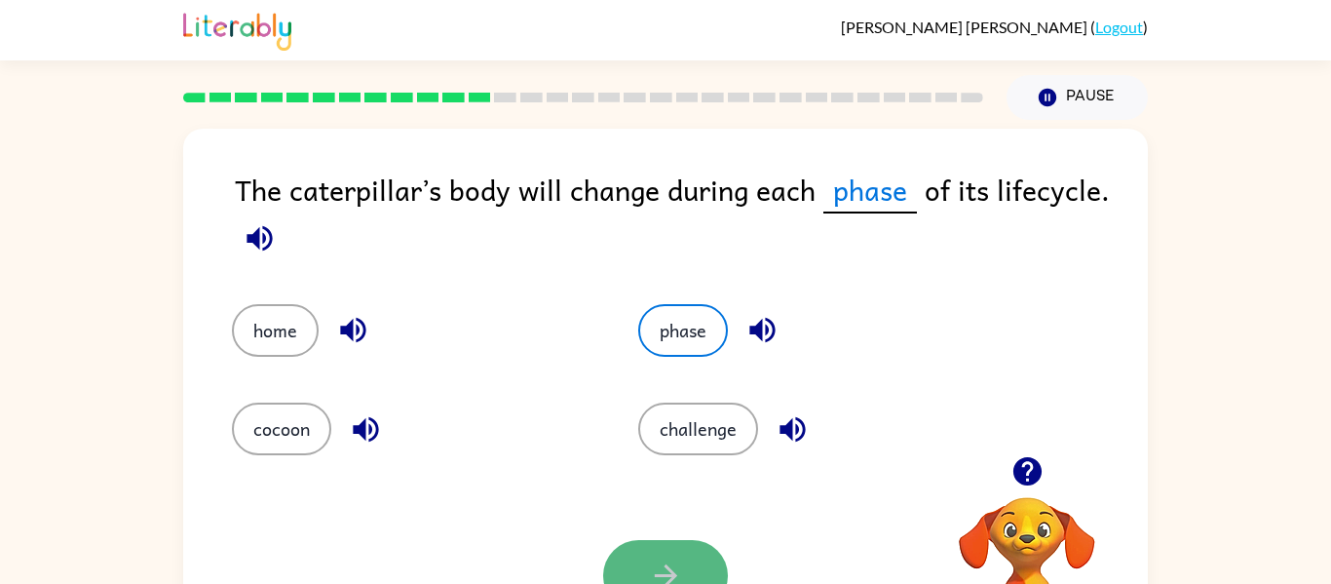
click at [690, 552] on button "button" at bounding box center [665, 575] width 125 height 71
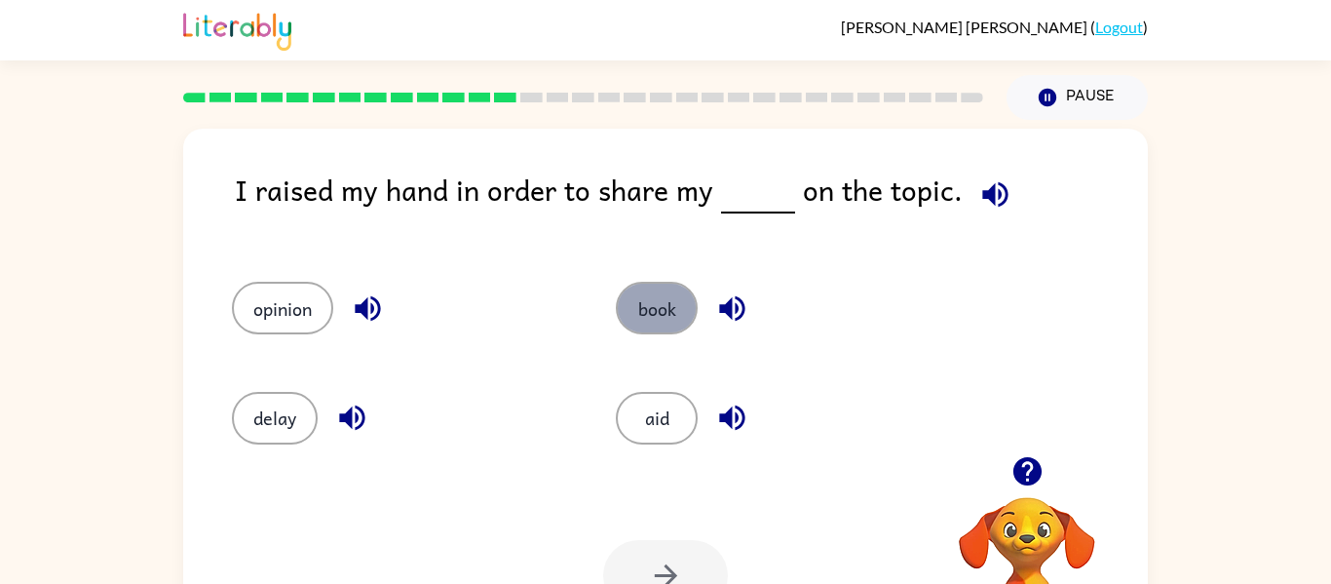
click at [676, 303] on button "book" at bounding box center [657, 308] width 82 height 53
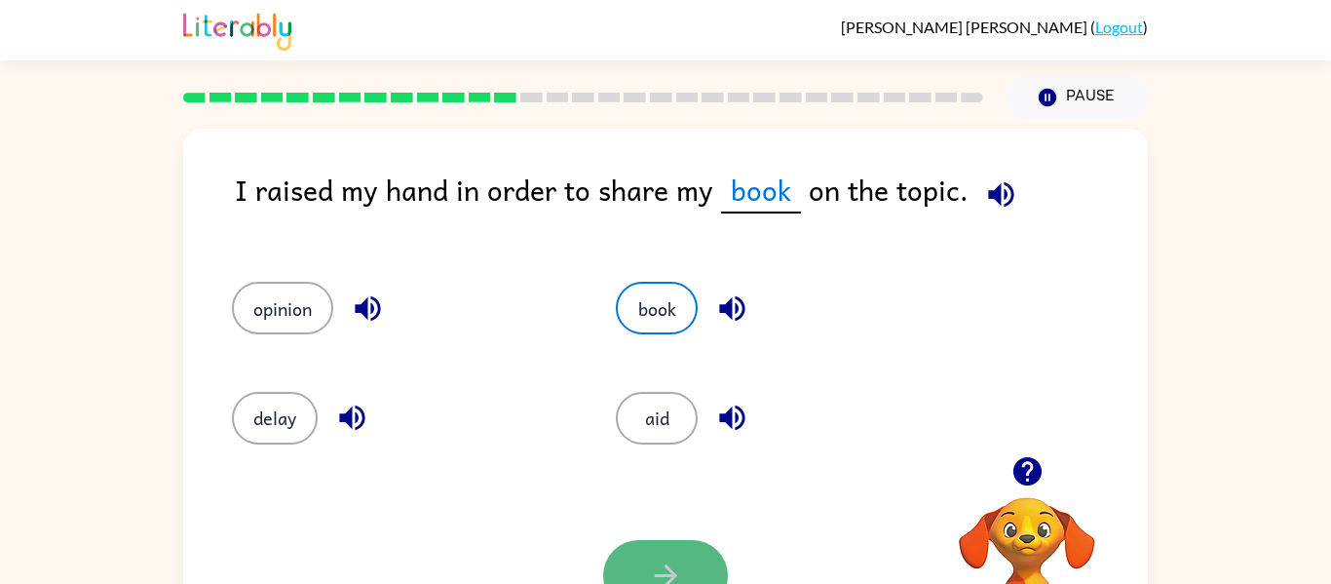
click at [682, 558] on button "button" at bounding box center [665, 575] width 125 height 71
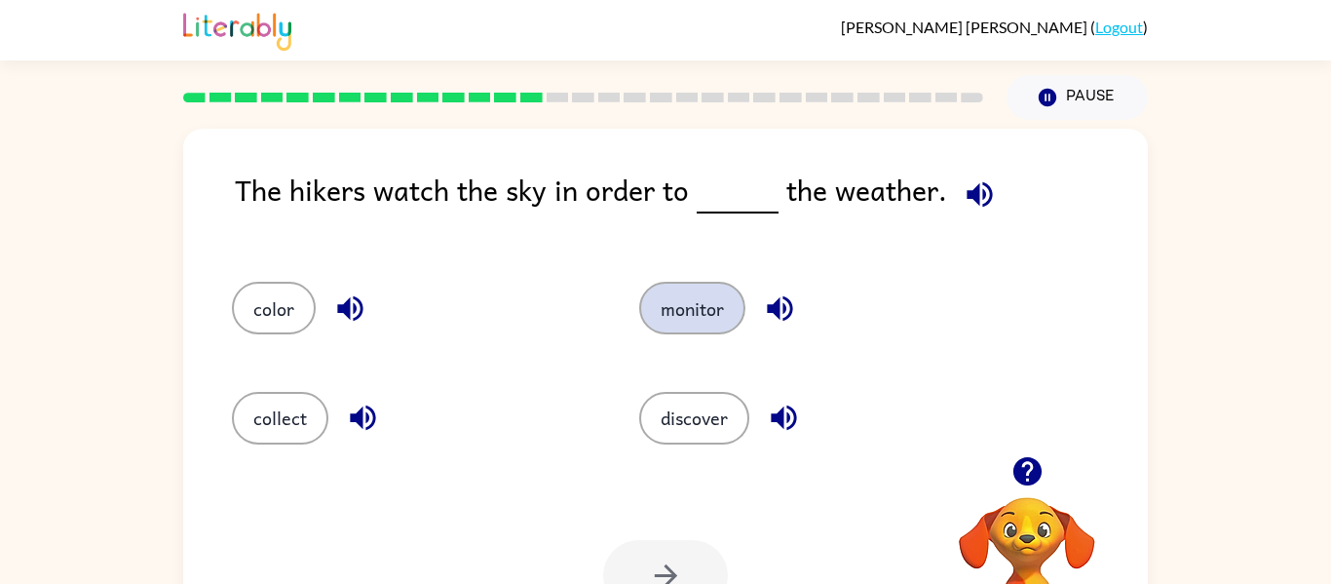
click at [712, 310] on button "monitor" at bounding box center [692, 308] width 106 height 53
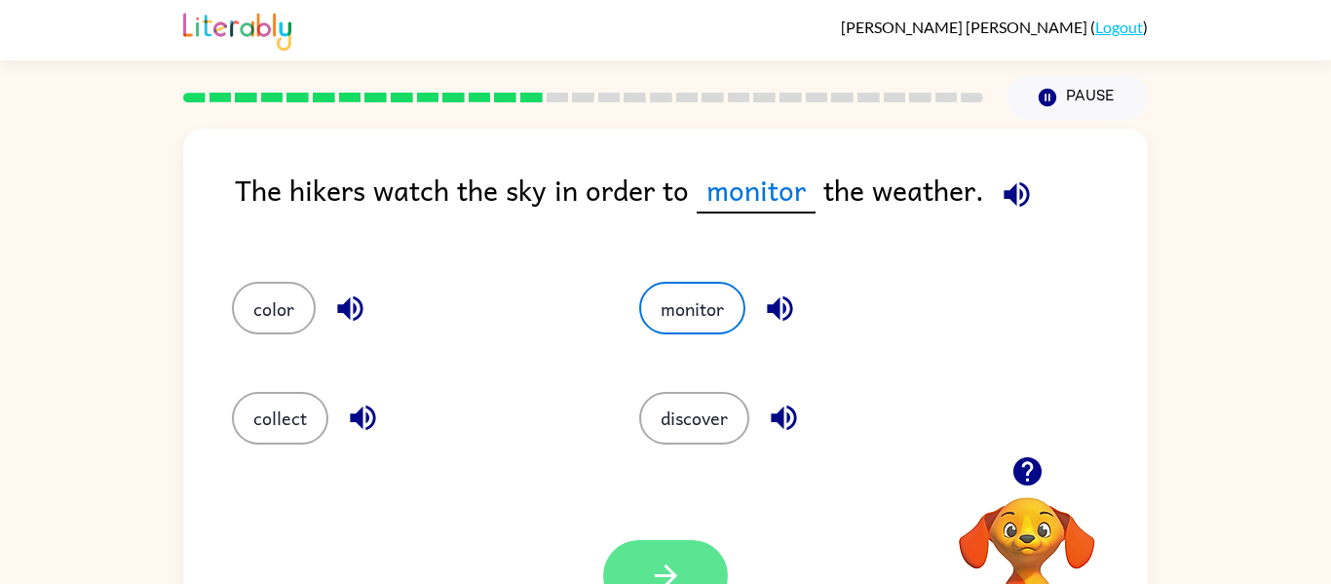
click at [679, 551] on button "button" at bounding box center [665, 575] width 125 height 71
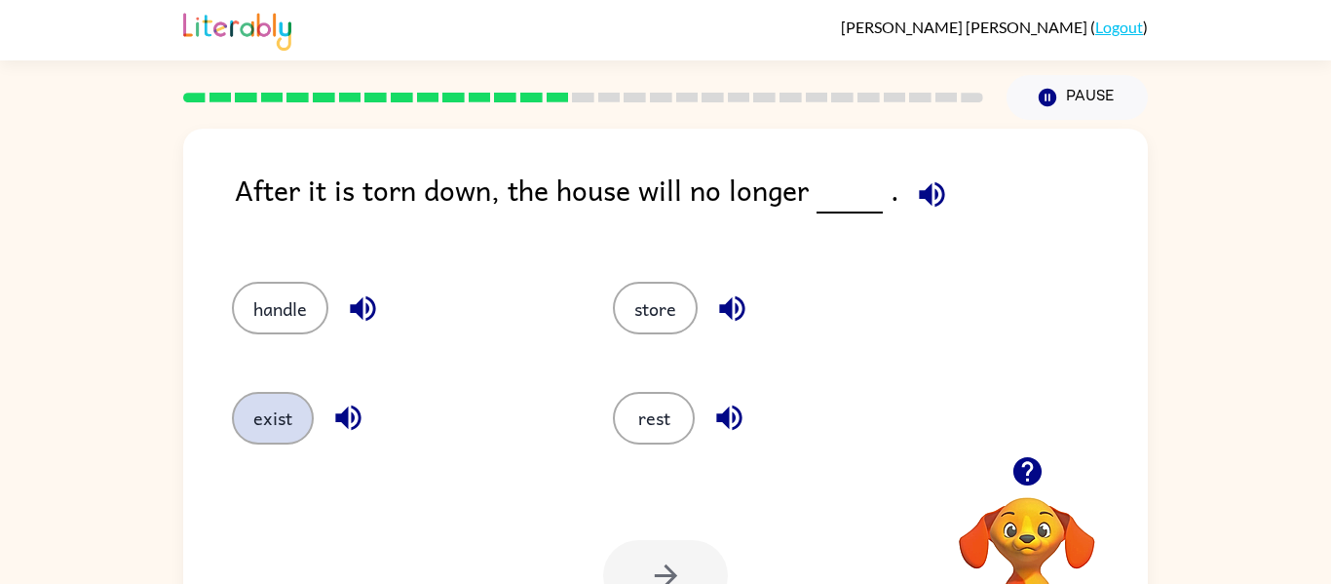
click at [244, 421] on button "exist" at bounding box center [273, 418] width 82 height 53
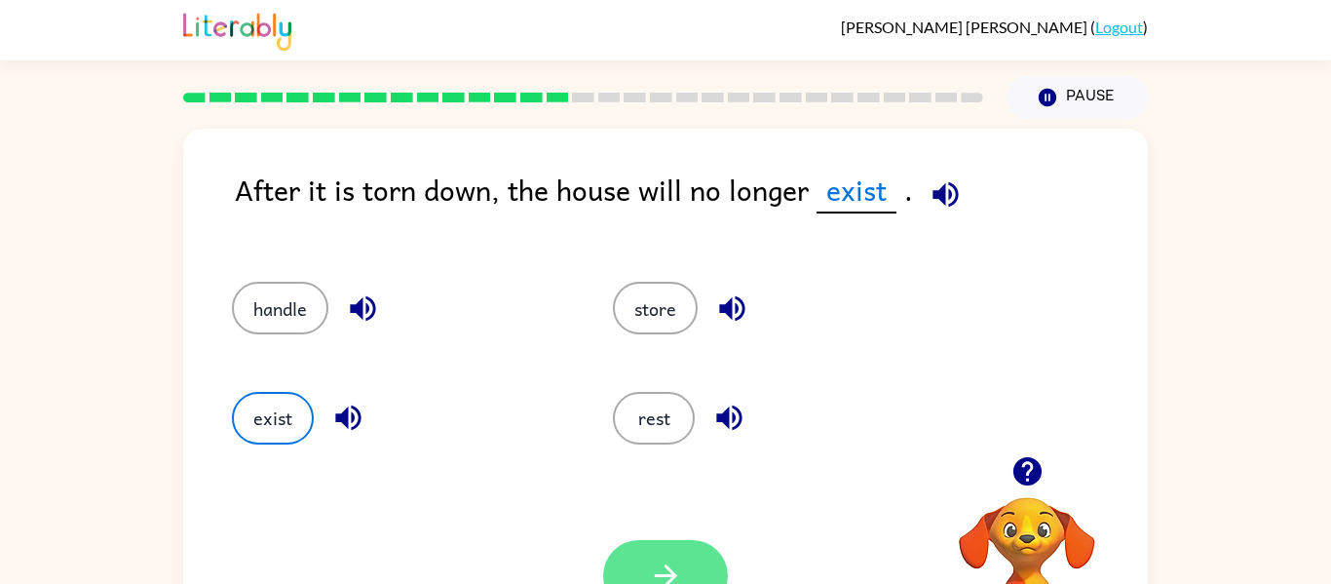
click at [678, 553] on button "button" at bounding box center [665, 575] width 125 height 71
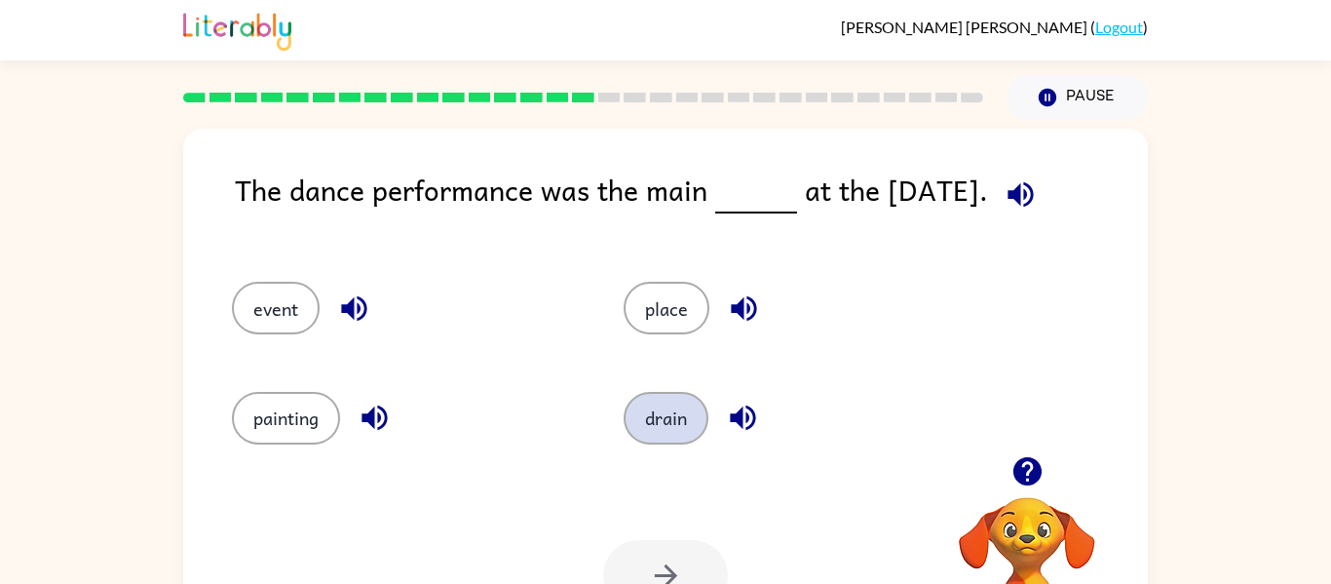
click at [669, 426] on button "drain" at bounding box center [666, 418] width 85 height 53
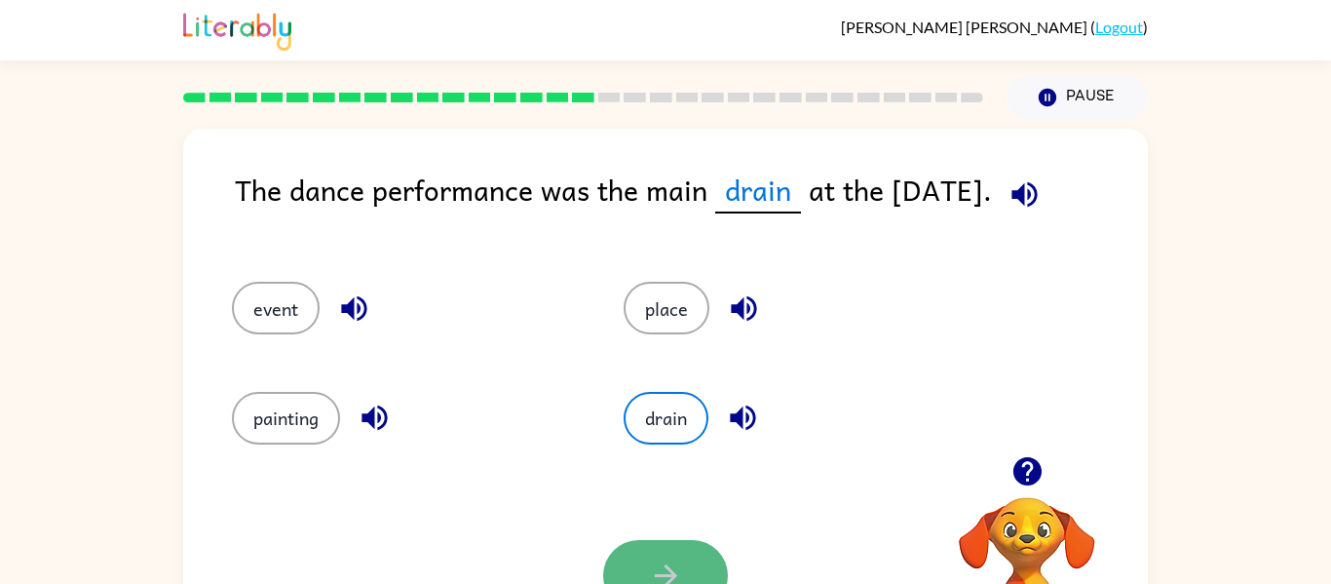
click at [671, 573] on icon "button" at bounding box center [665, 575] width 22 height 22
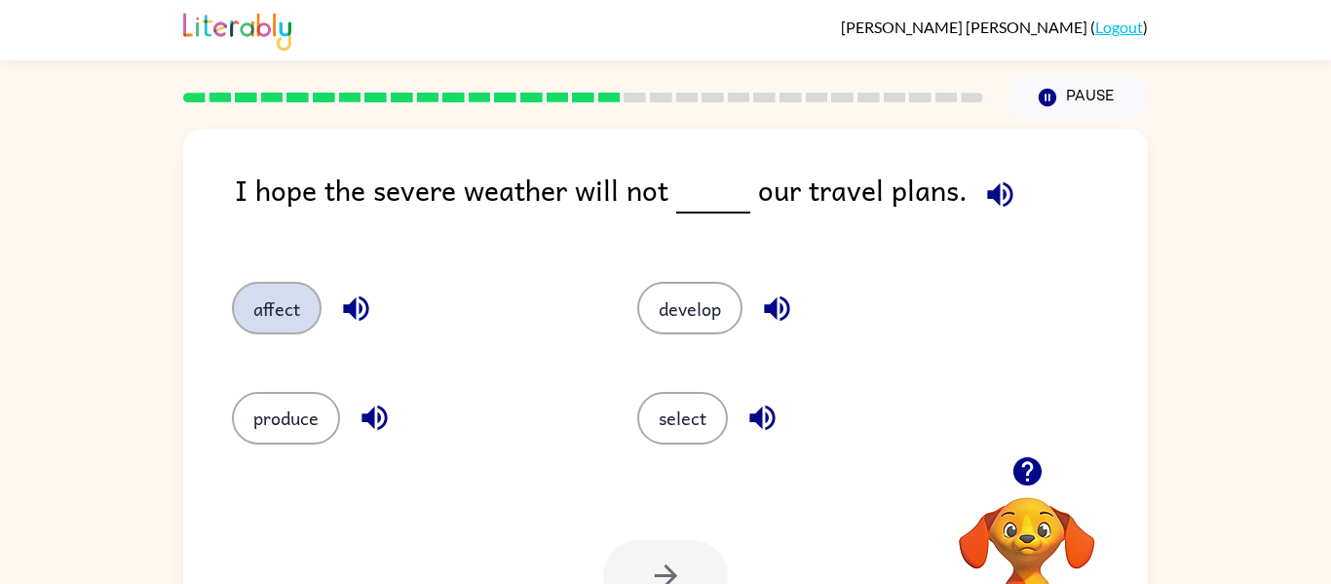
click at [287, 312] on button "affect" at bounding box center [277, 308] width 90 height 53
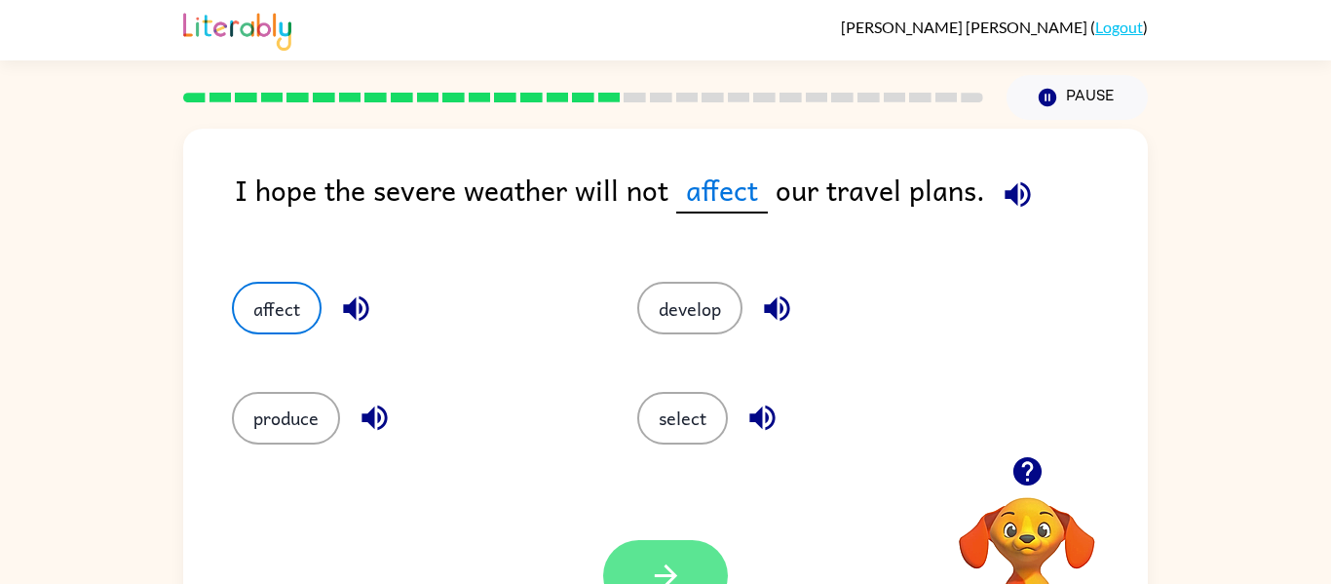
click at [626, 554] on button "button" at bounding box center [665, 575] width 125 height 71
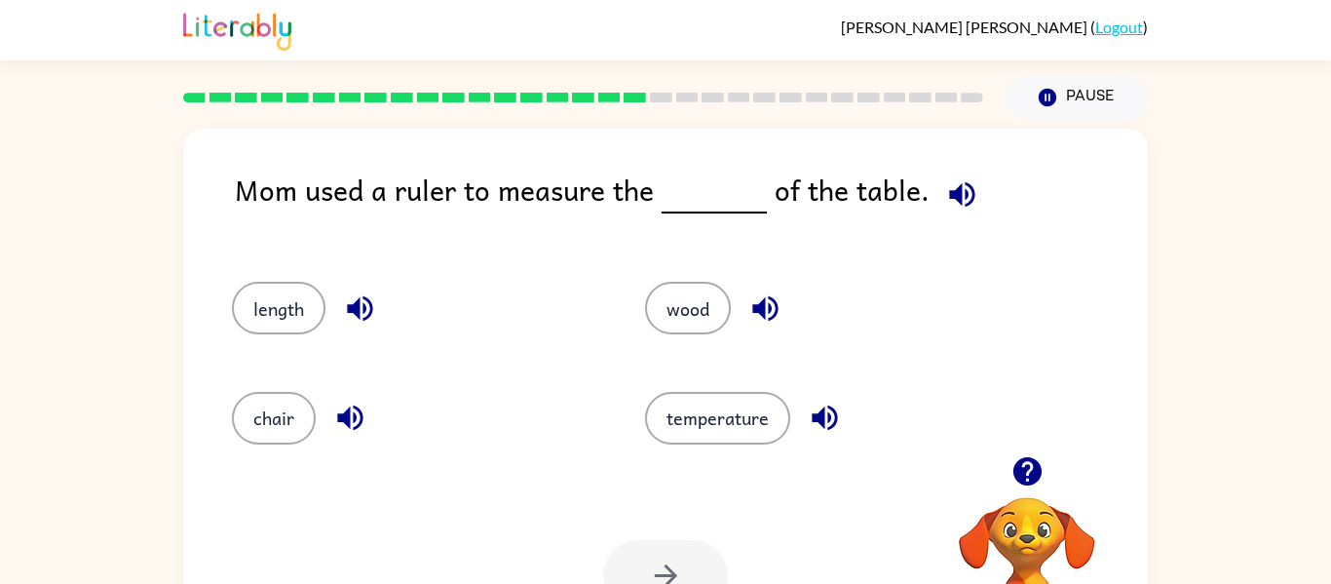
scroll to position [13, 0]
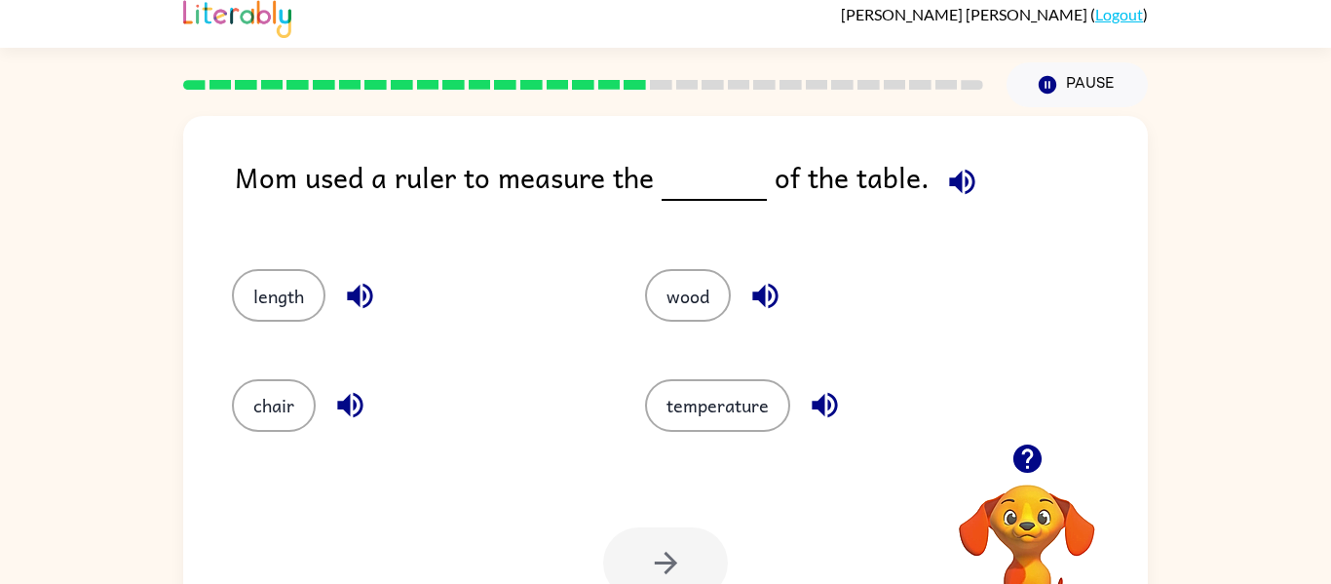
drag, startPoint x: 572, startPoint y: 319, endPoint x: 559, endPoint y: 325, distance: 14.0
click at [559, 325] on div "length" at bounding box center [401, 286] width 413 height 109
click at [298, 282] on button "length" at bounding box center [279, 295] width 94 height 53
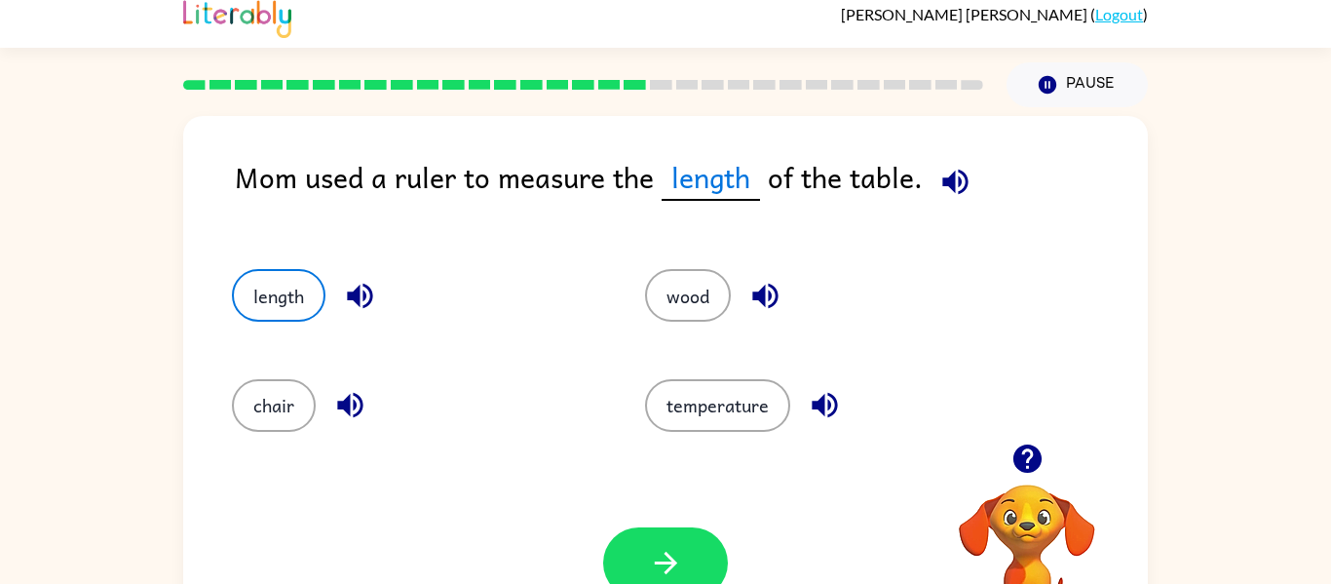
click at [613, 441] on div "temperature" at bounding box center [814, 396] width 413 height 109
click at [669, 542] on button "button" at bounding box center [665, 562] width 125 height 71
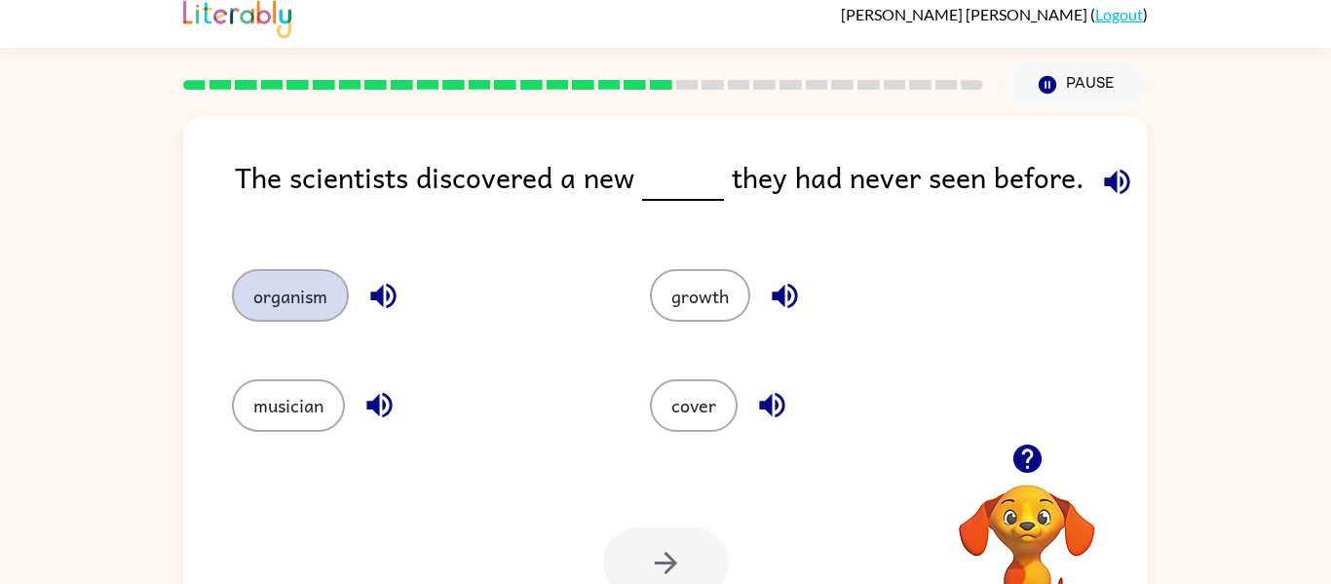
click at [312, 295] on button "organism" at bounding box center [290, 295] width 117 height 53
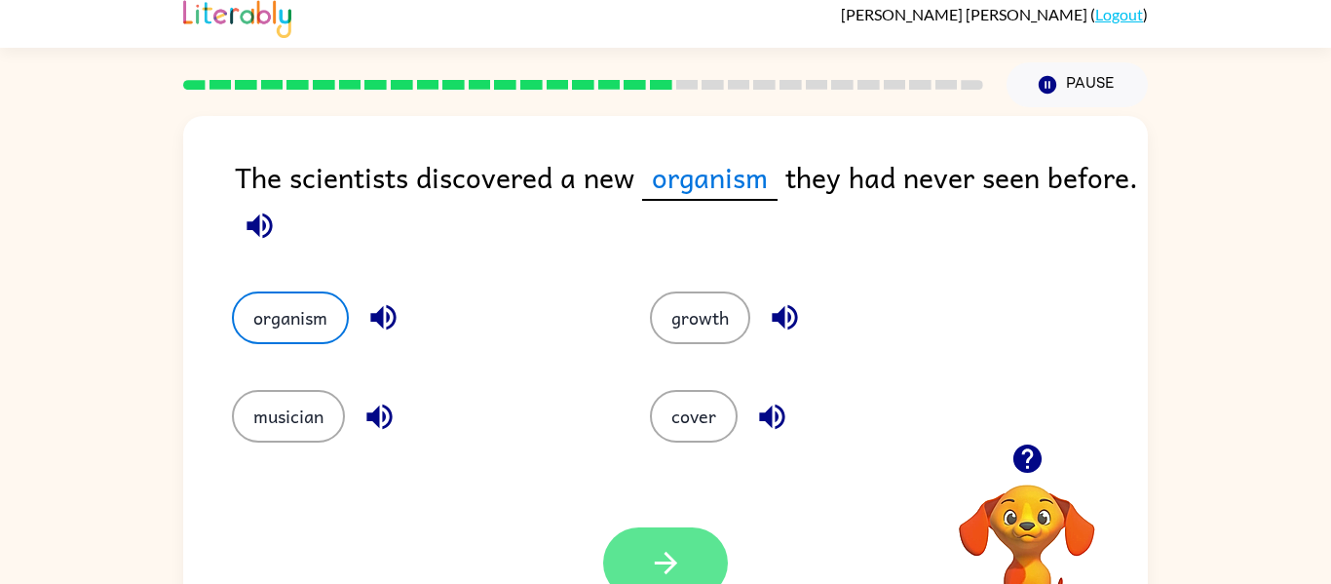
click at [629, 556] on button "button" at bounding box center [665, 562] width 125 height 71
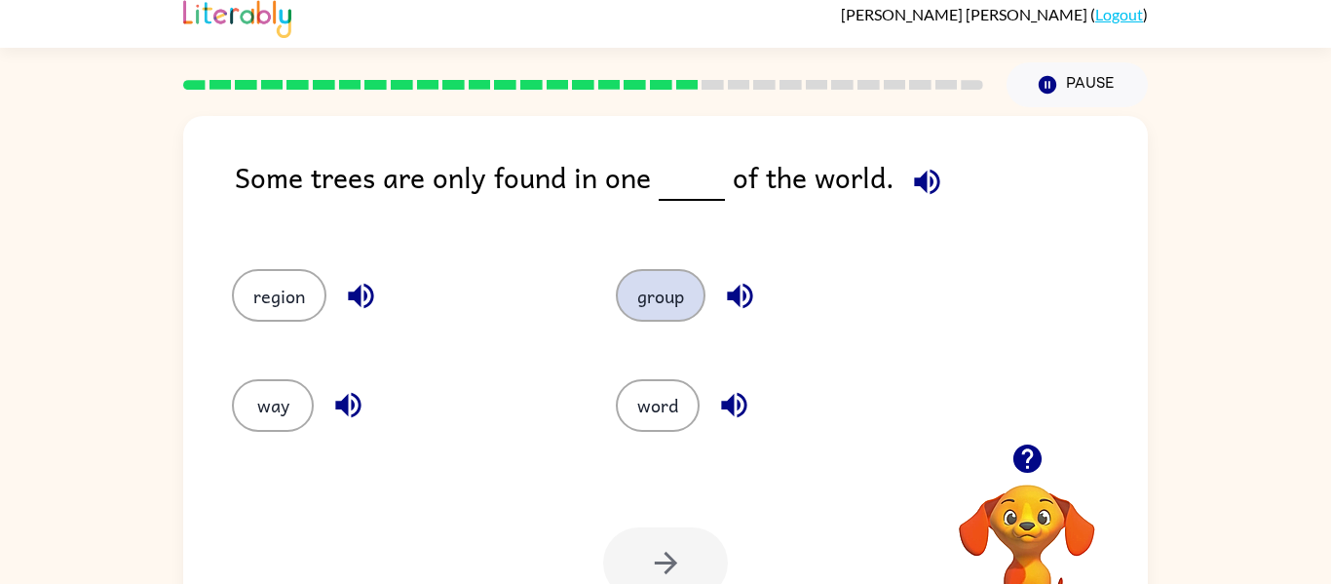
click at [649, 284] on button "group" at bounding box center [661, 295] width 90 height 53
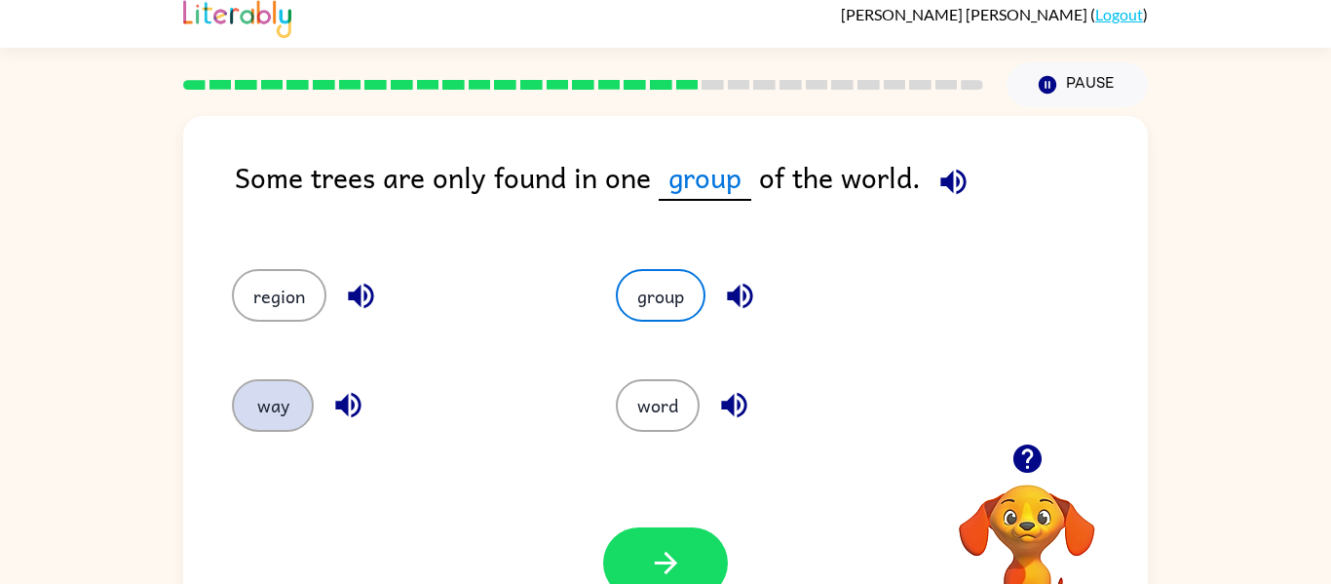
click at [293, 412] on button "way" at bounding box center [273, 405] width 82 height 53
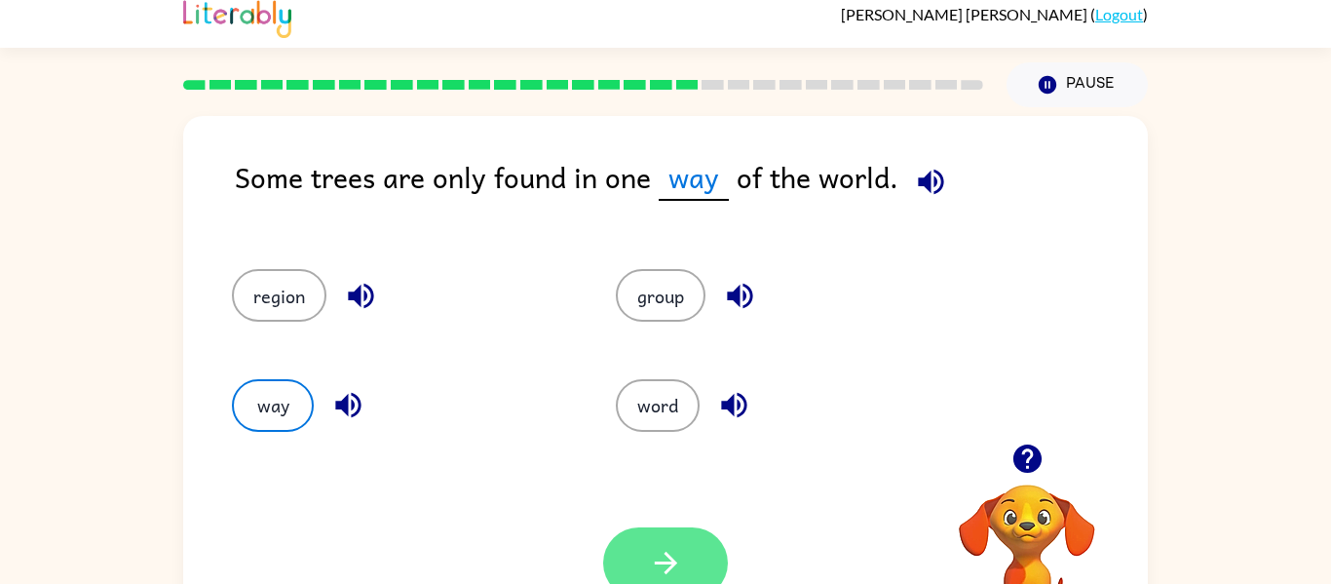
click at [711, 535] on button "button" at bounding box center [665, 562] width 125 height 71
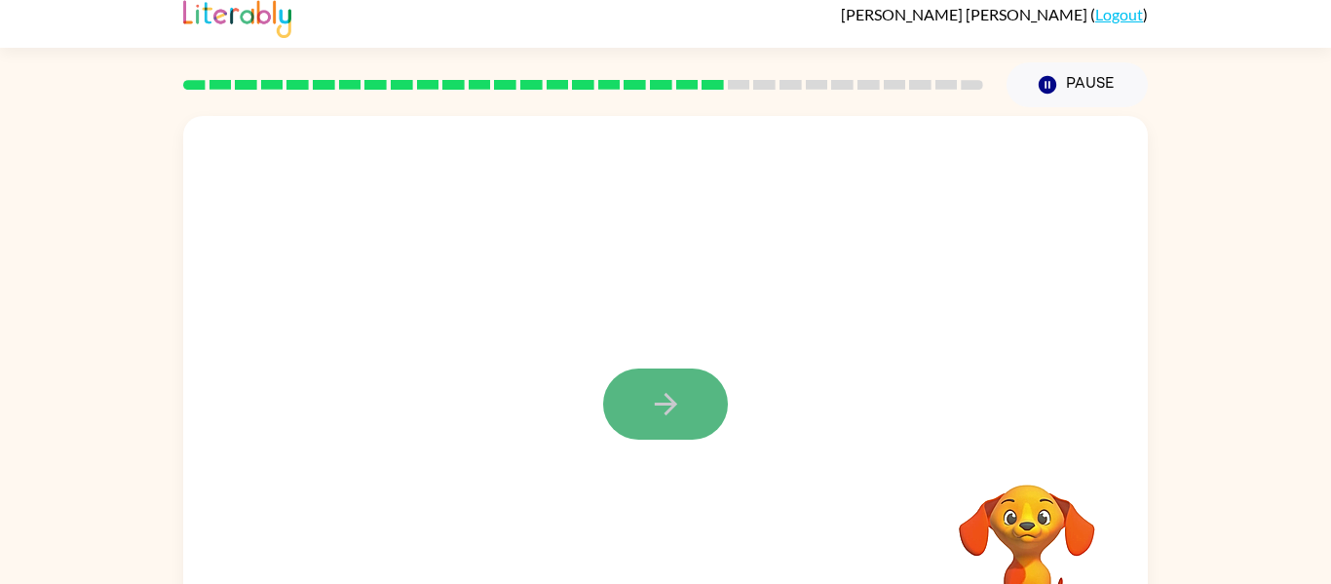
click at [649, 414] on icon "button" at bounding box center [666, 404] width 34 height 34
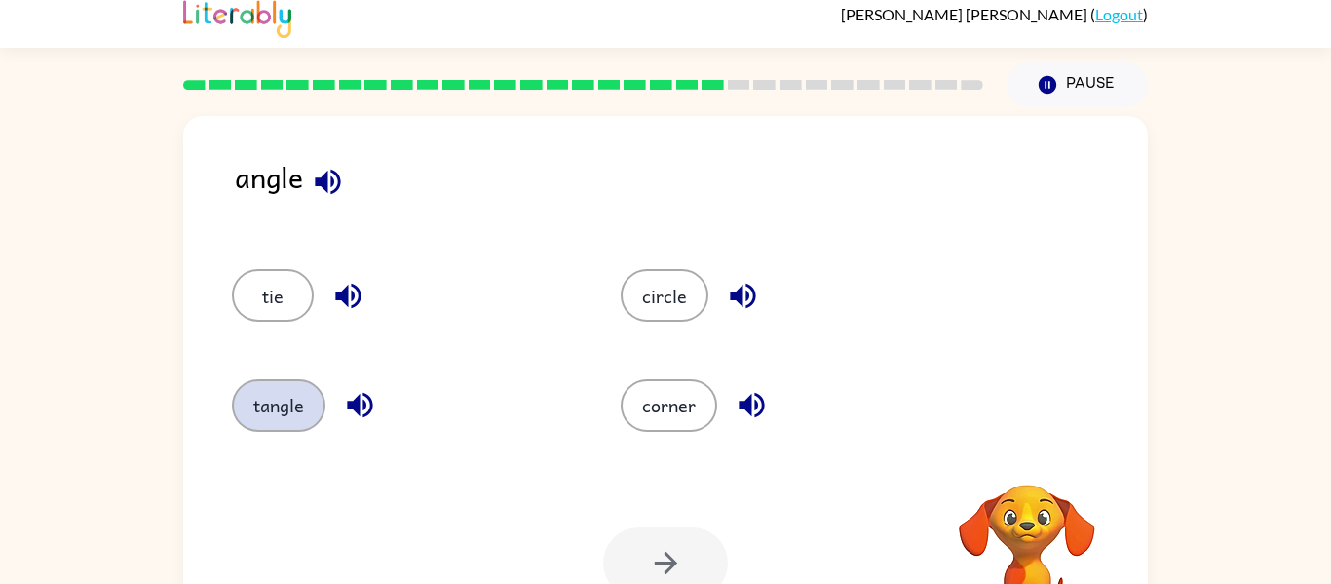
click at [293, 414] on button "tangle" at bounding box center [279, 405] width 94 height 53
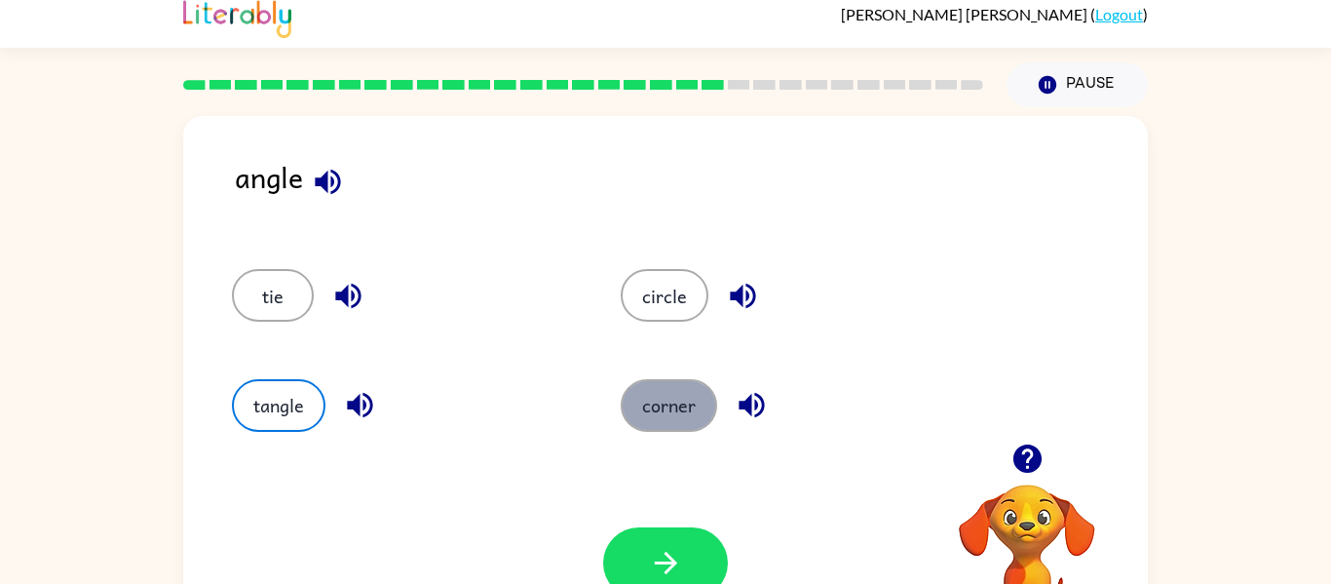
click at [659, 405] on button "corner" at bounding box center [669, 405] width 96 height 53
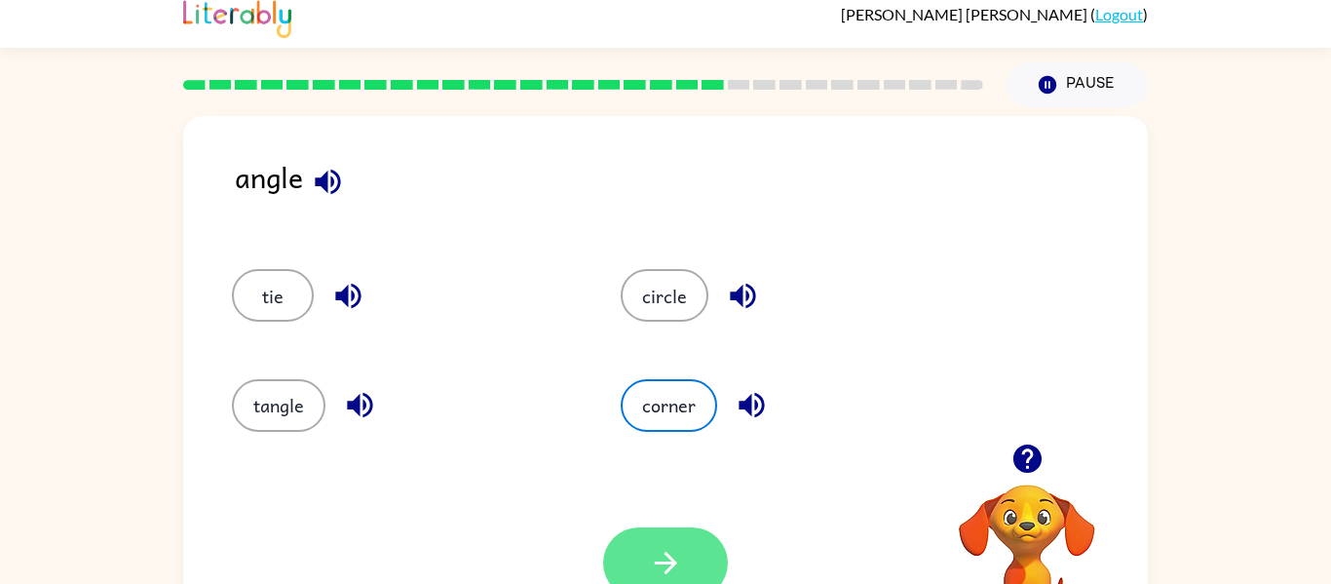
click at [673, 532] on button "button" at bounding box center [665, 562] width 125 height 71
click at [673, 532] on div at bounding box center [665, 562] width 125 height 71
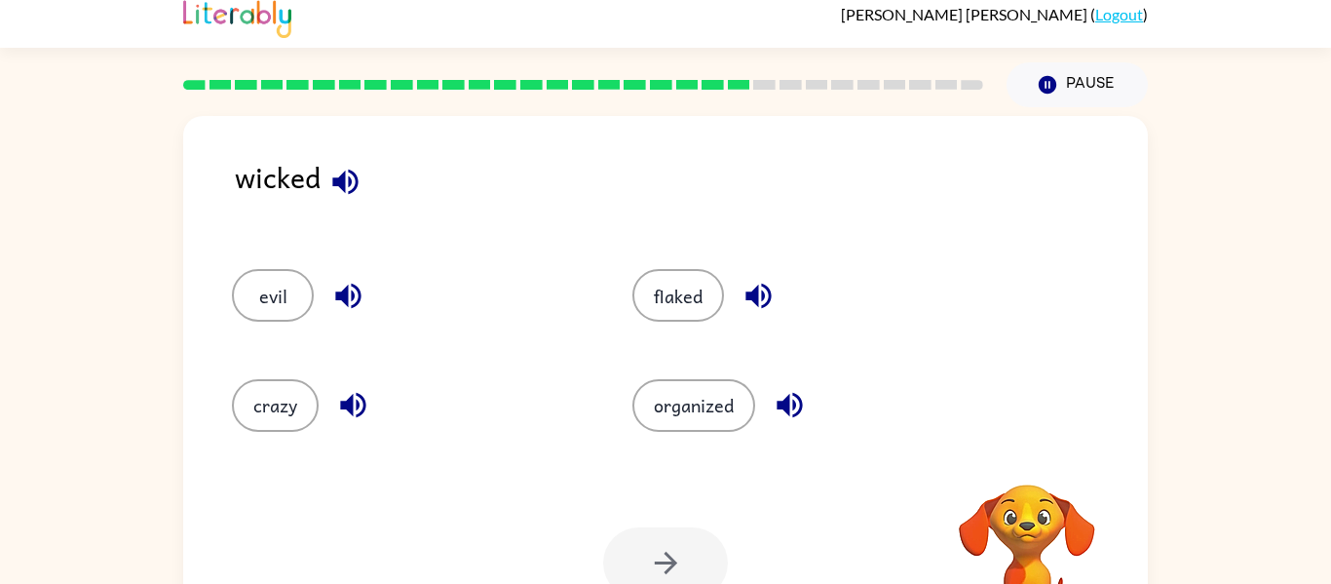
click at [673, 532] on div at bounding box center [665, 562] width 125 height 71
click at [286, 307] on button "evil" at bounding box center [273, 295] width 82 height 53
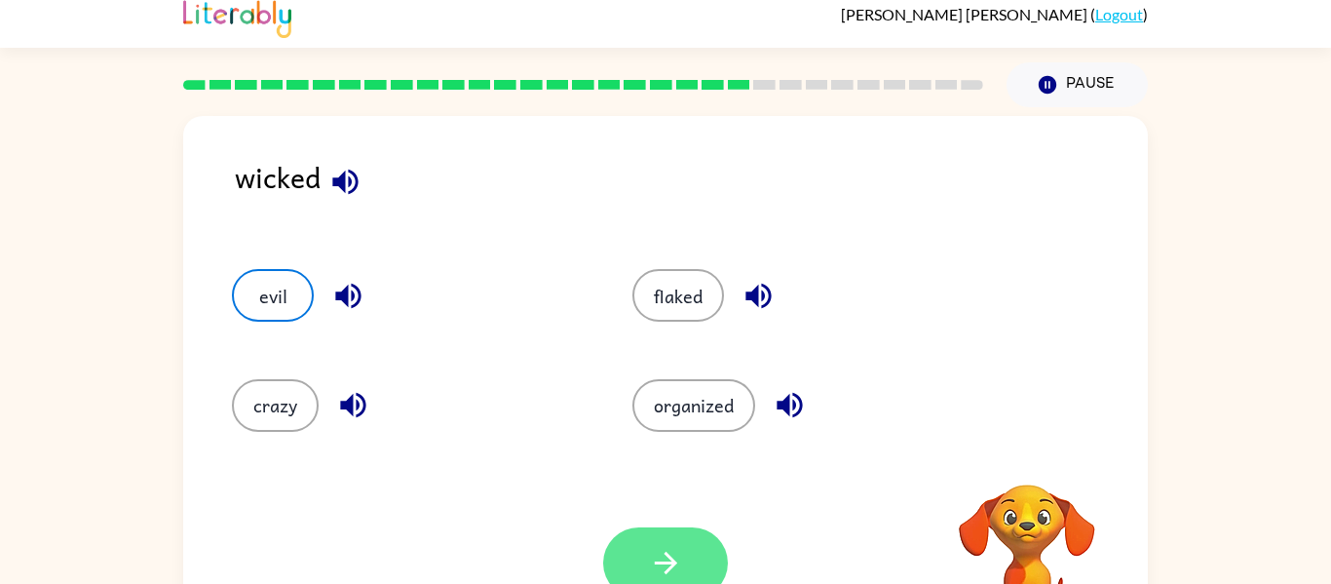
click at [683, 570] on button "button" at bounding box center [665, 562] width 125 height 71
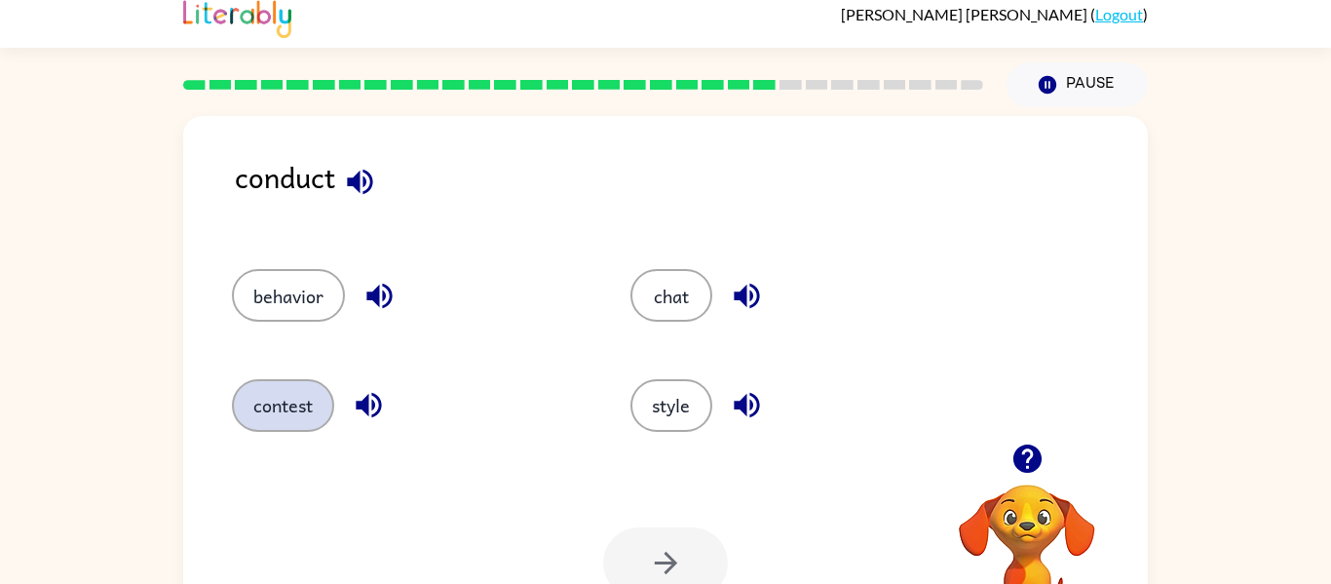
click at [289, 410] on button "contest" at bounding box center [283, 405] width 102 height 53
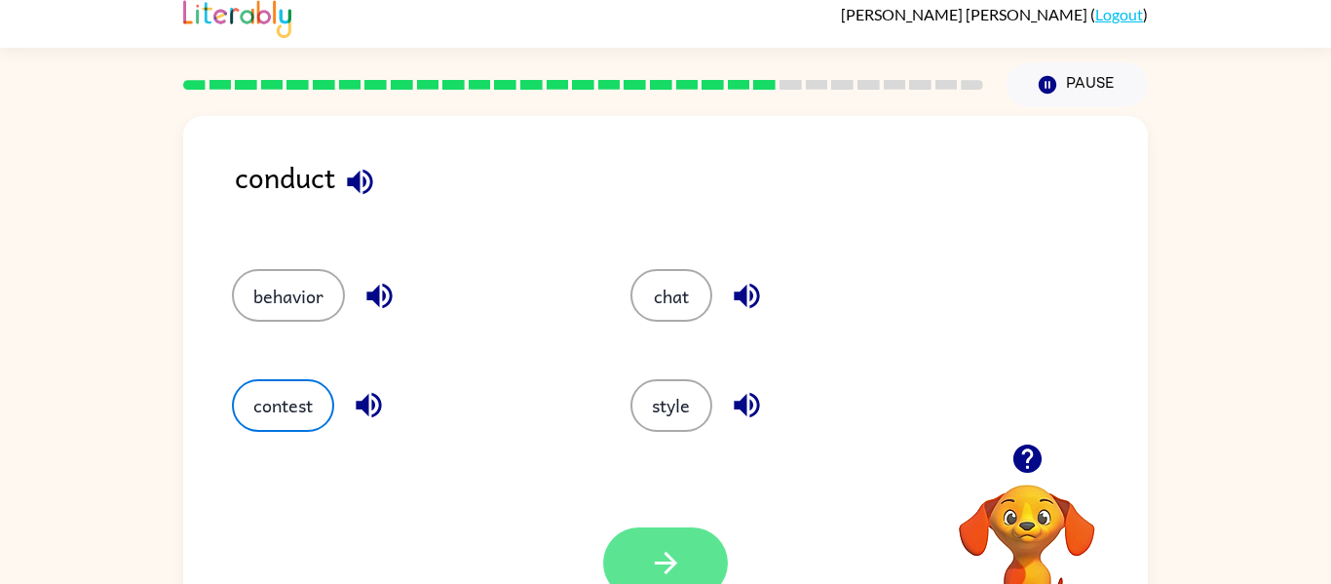
click at [625, 554] on button "button" at bounding box center [665, 562] width 125 height 71
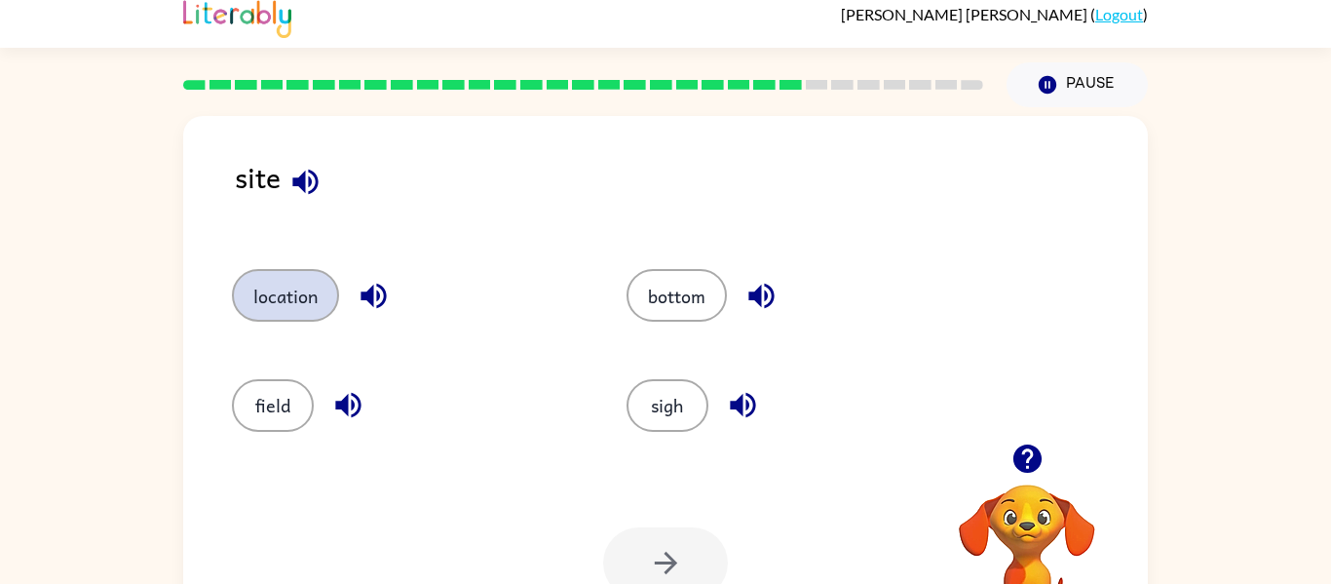
click at [232, 288] on button "location" at bounding box center [285, 295] width 107 height 53
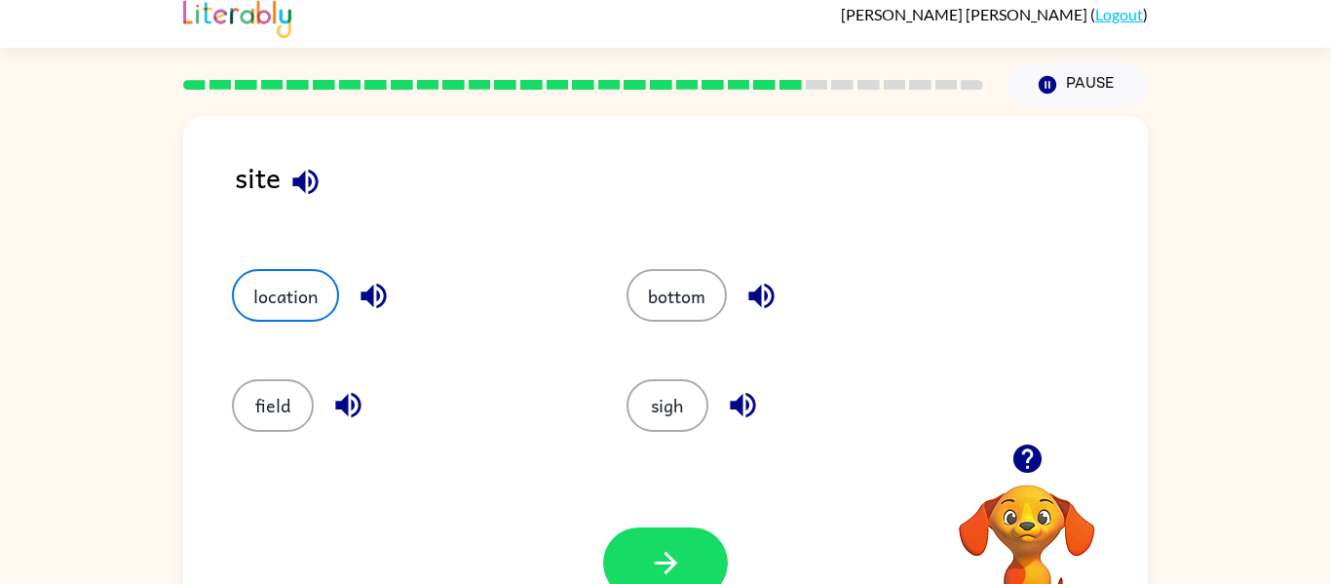
click at [629, 512] on div "Your browser must support playing .mp4 files to use Literably. Please try using…" at bounding box center [665, 562] width 965 height 219
click at [659, 545] on button "button" at bounding box center [665, 562] width 125 height 71
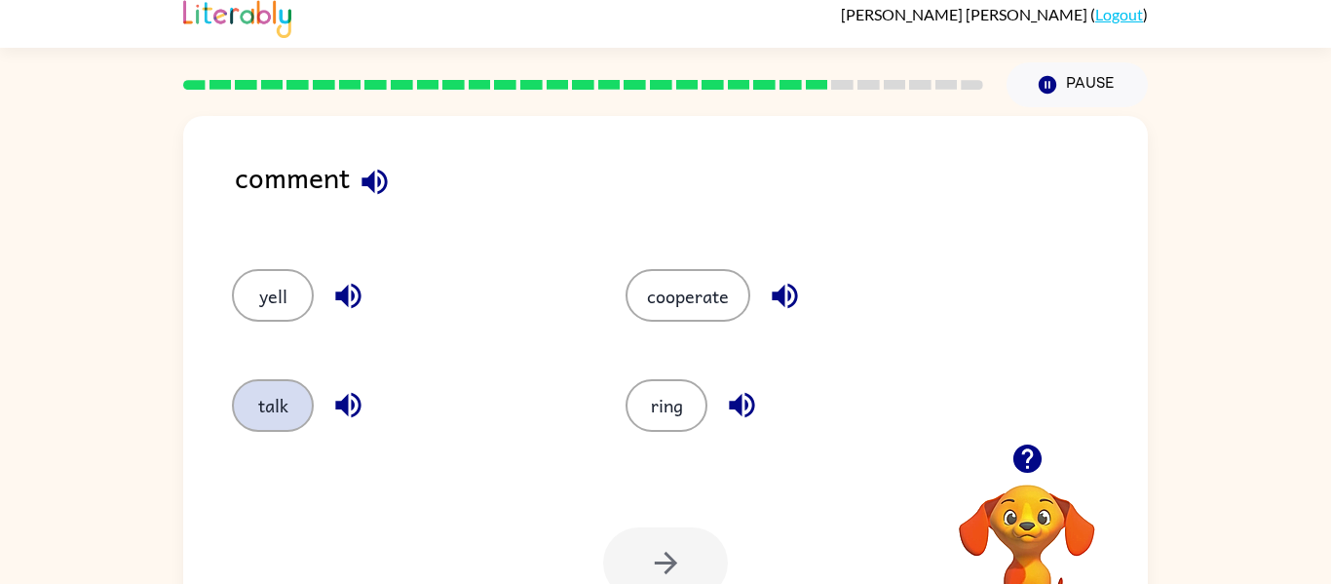
click at [297, 403] on button "talk" at bounding box center [273, 405] width 82 height 53
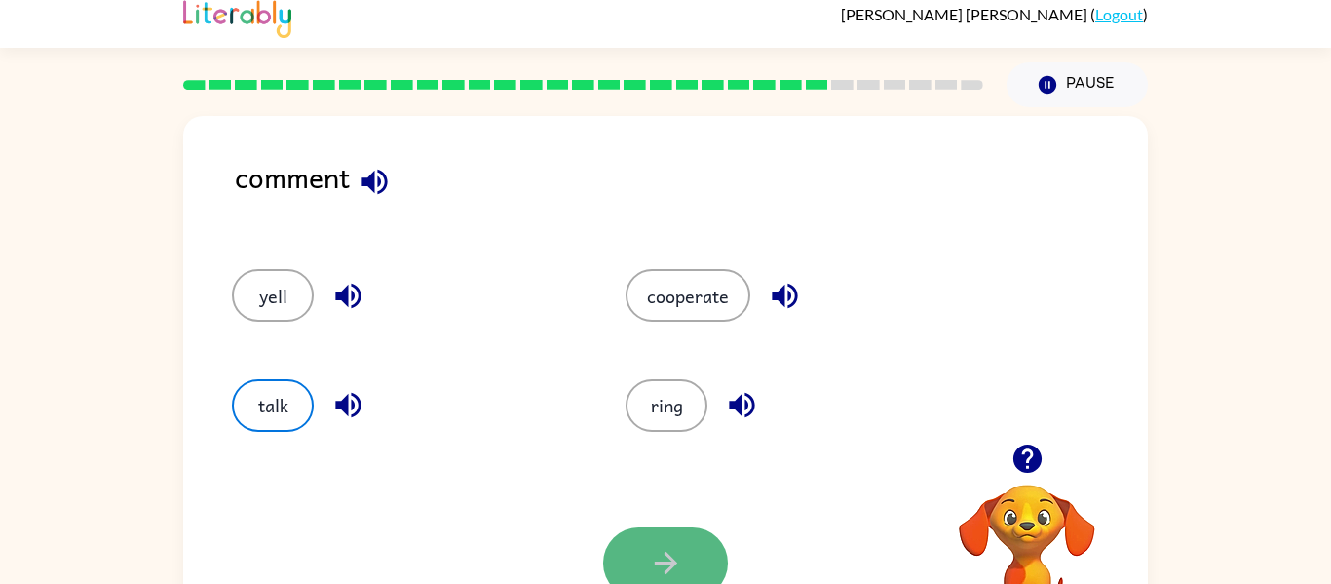
click at [632, 554] on button "button" at bounding box center [665, 562] width 125 height 71
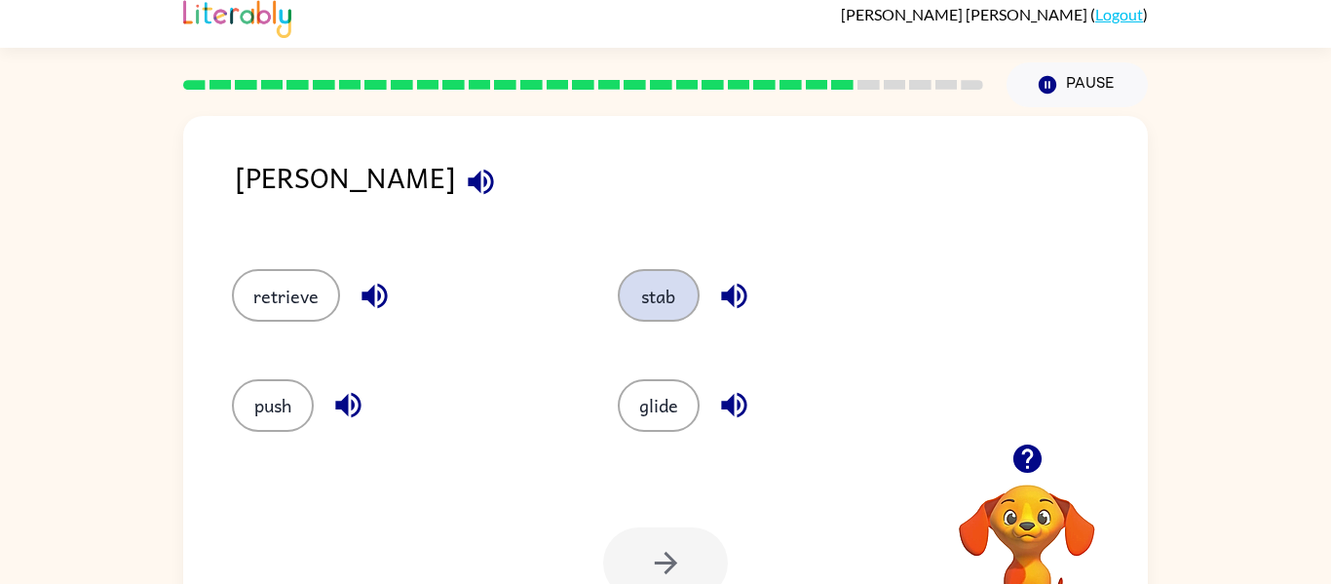
click at [643, 286] on button "stab" at bounding box center [659, 295] width 82 height 53
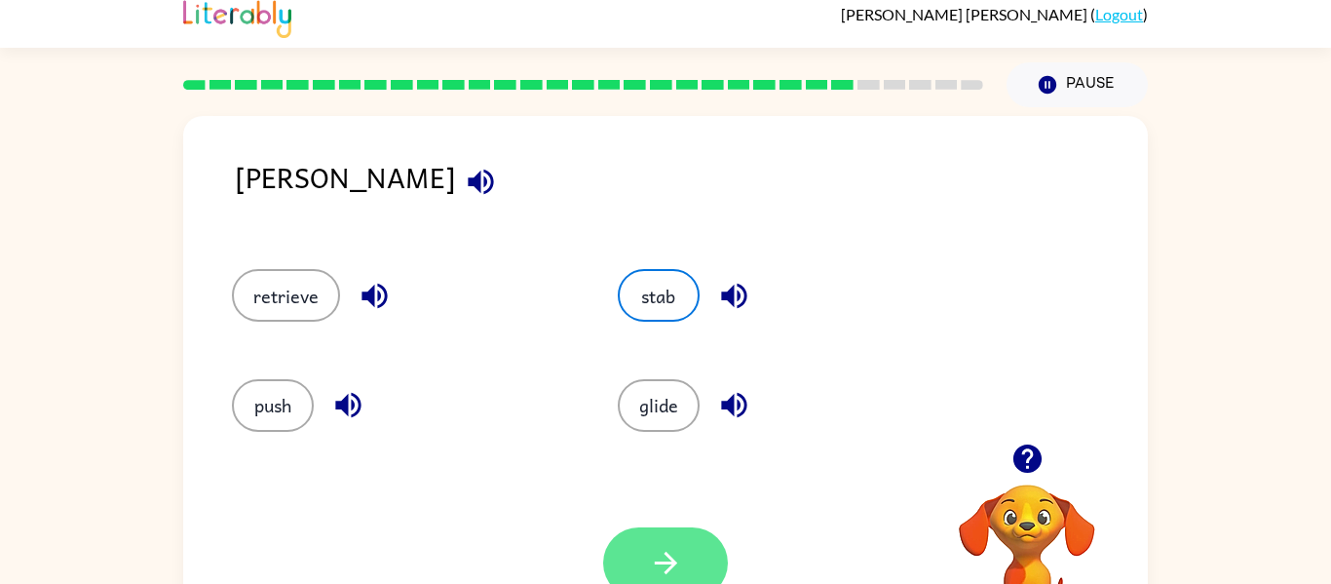
click at [653, 544] on button "button" at bounding box center [665, 562] width 125 height 71
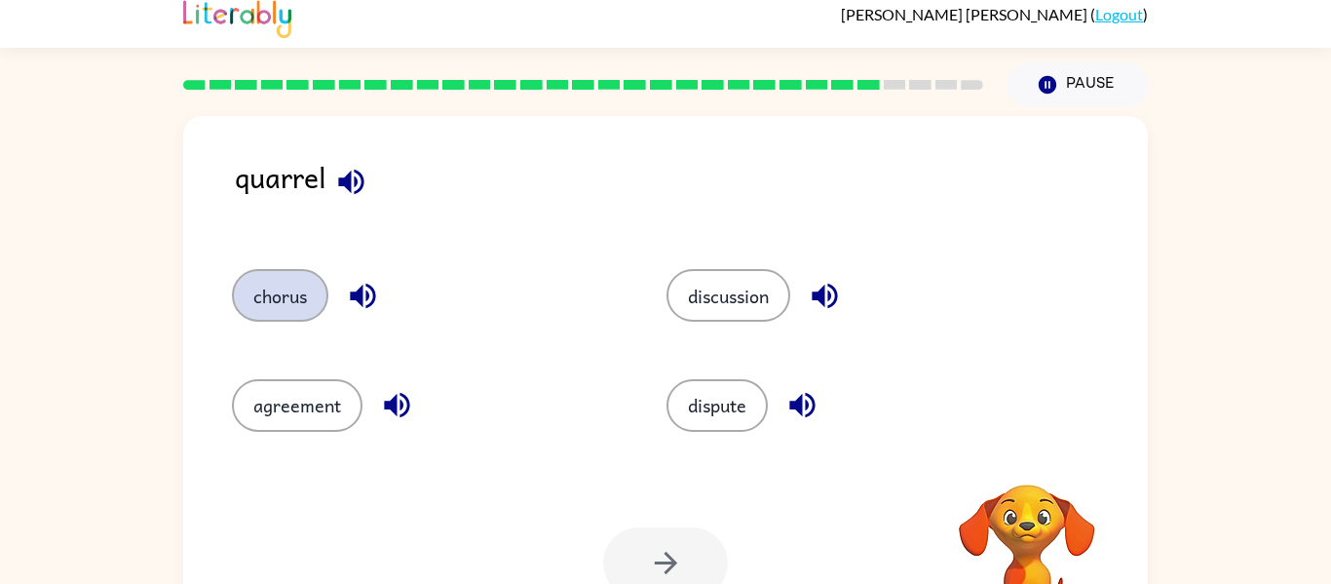
click at [281, 303] on button "chorus" at bounding box center [280, 295] width 96 height 53
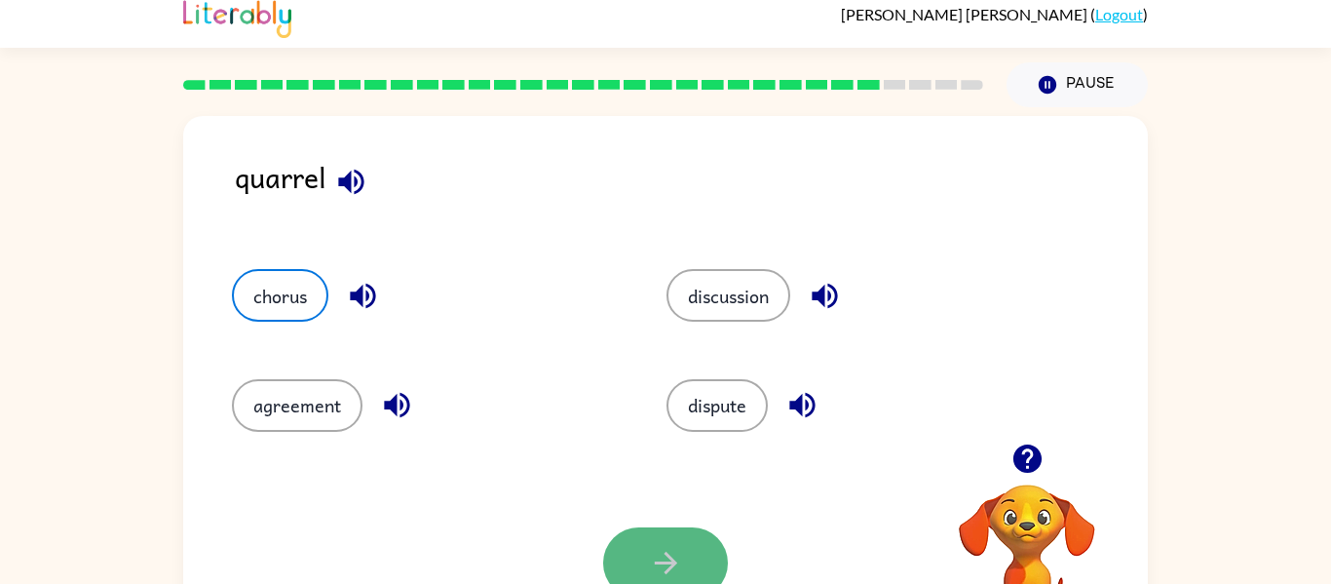
click at [611, 548] on button "button" at bounding box center [665, 562] width 125 height 71
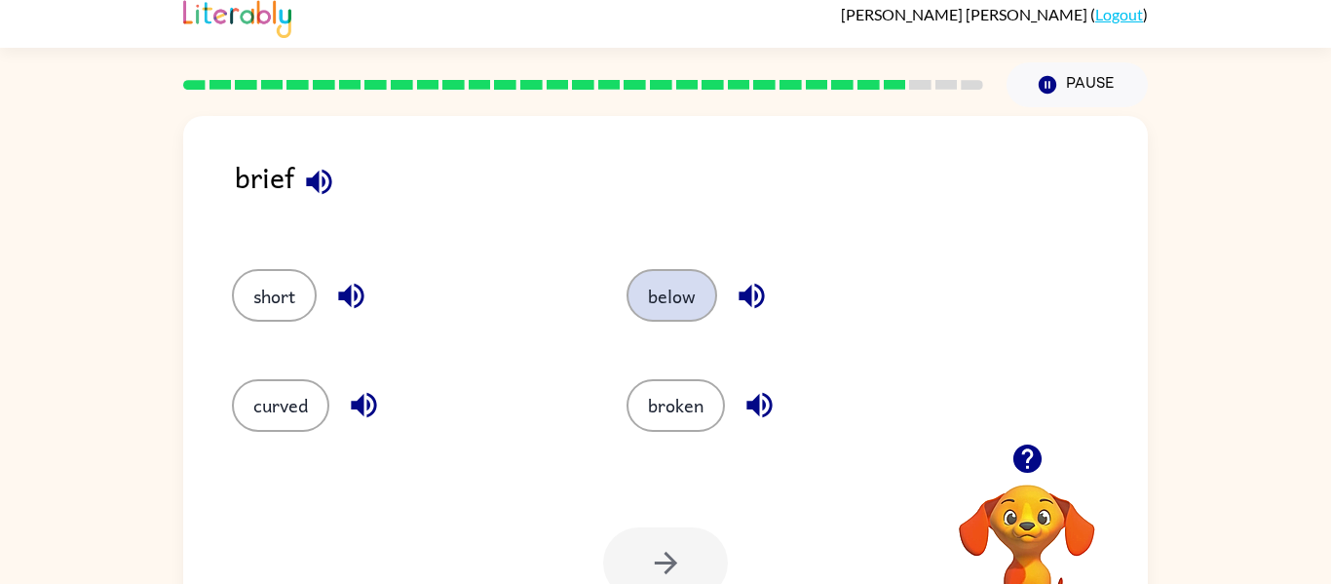
click at [674, 287] on button "below" at bounding box center [672, 295] width 91 height 53
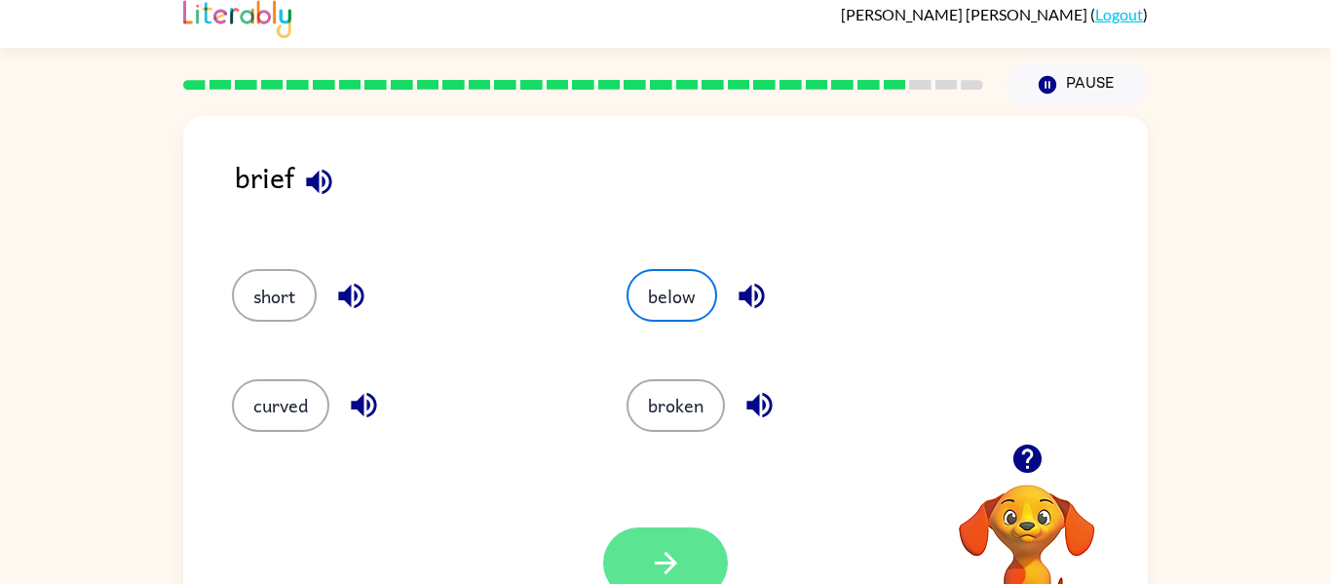
click at [671, 560] on icon "button" at bounding box center [666, 563] width 34 height 34
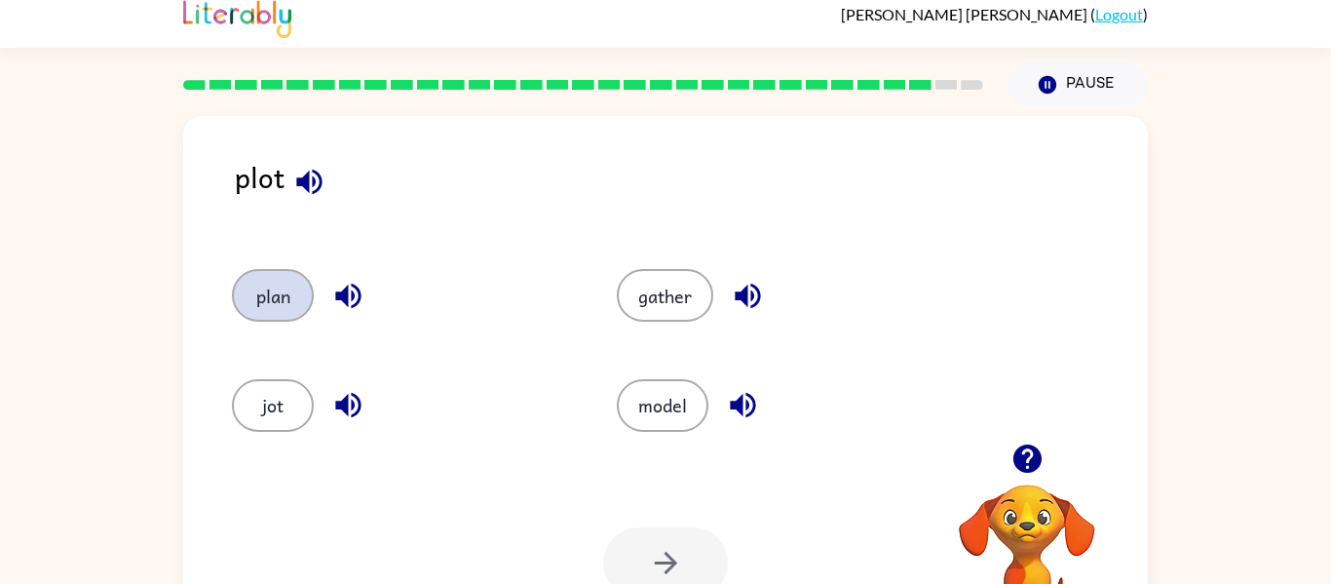
click at [284, 288] on button "plan" at bounding box center [273, 295] width 82 height 53
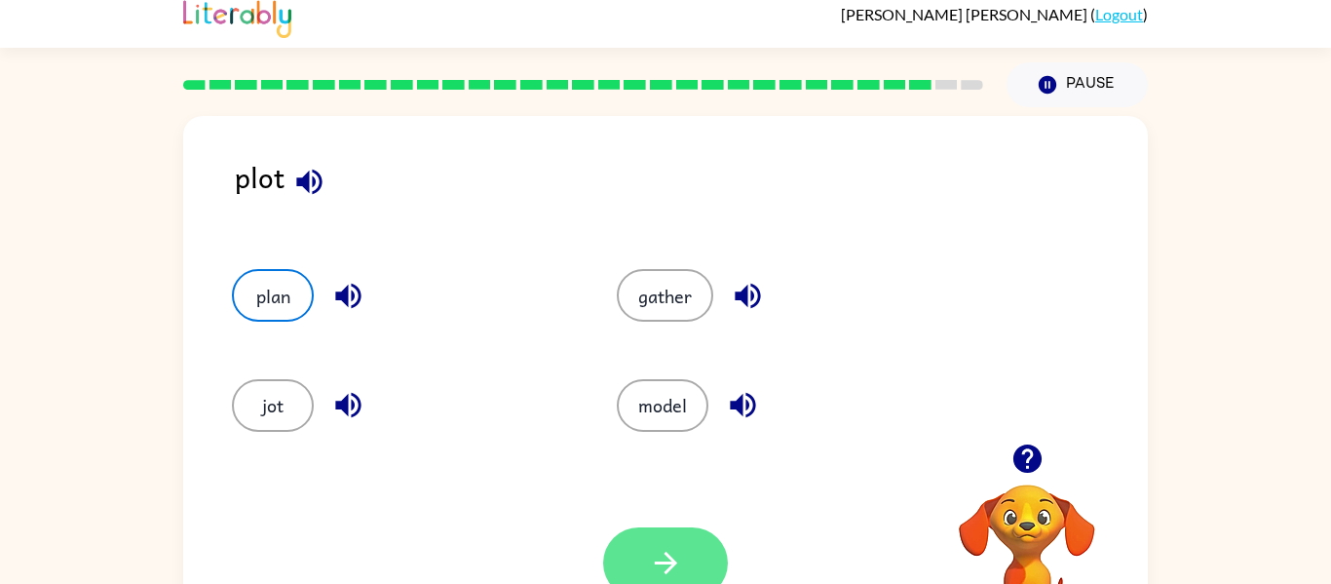
click at [667, 553] on icon "button" at bounding box center [665, 563] width 22 height 22
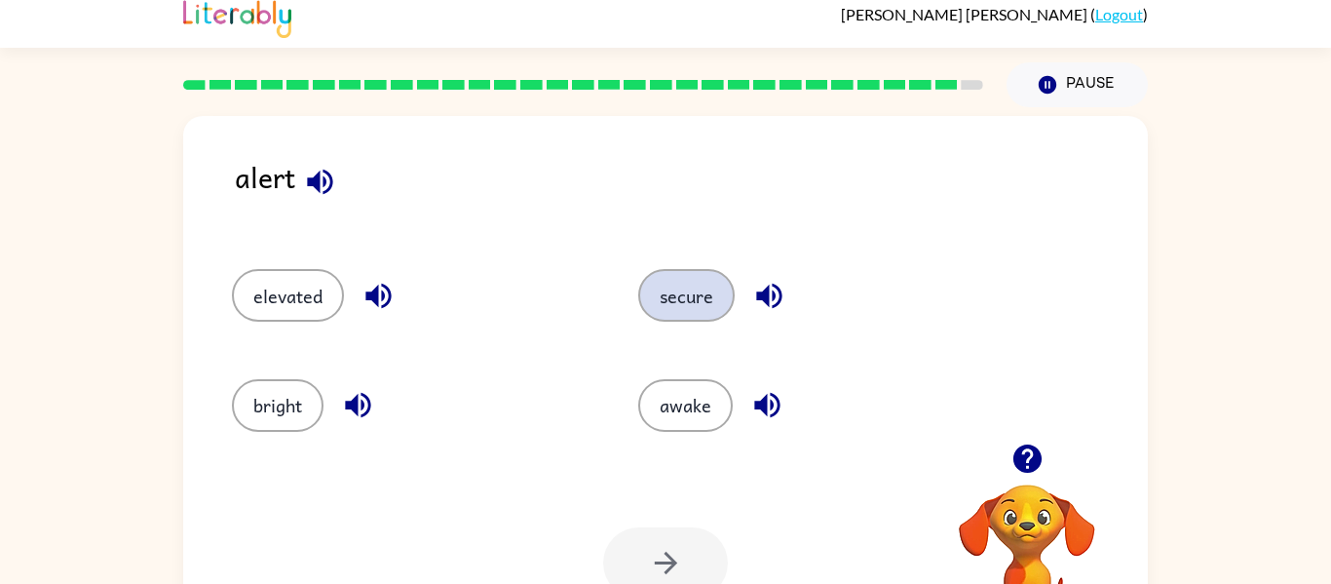
click at [691, 286] on button "secure" at bounding box center [686, 295] width 96 height 53
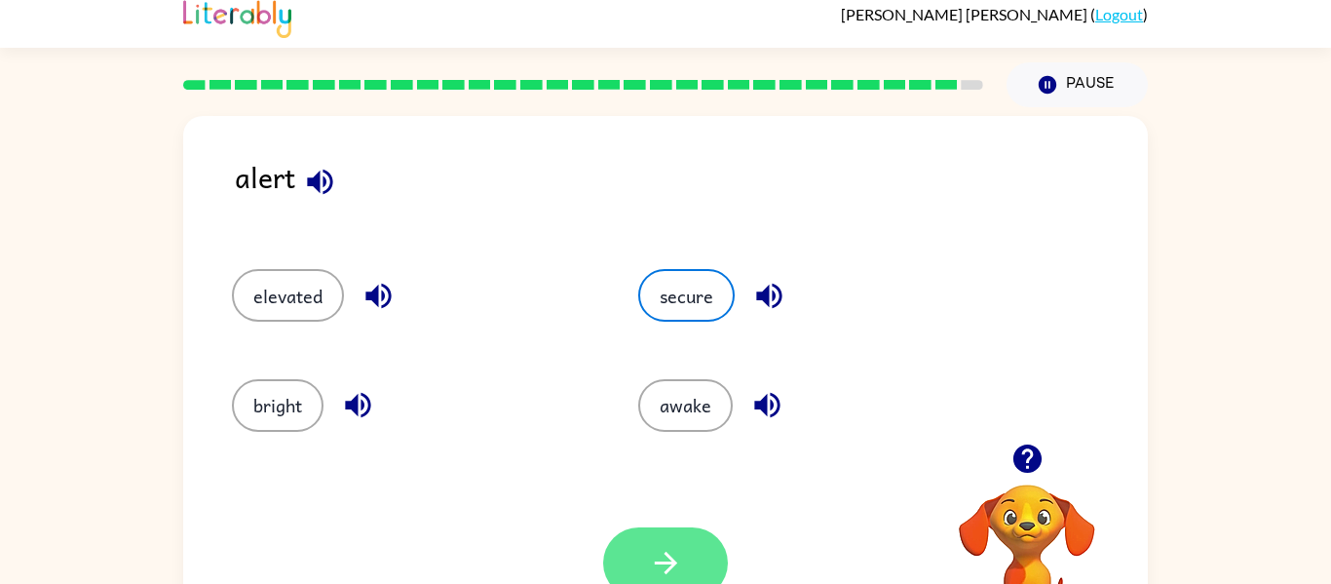
click at [670, 564] on icon "button" at bounding box center [666, 563] width 34 height 34
